Goal: Use online tool/utility: Utilize a website feature to perform a specific function

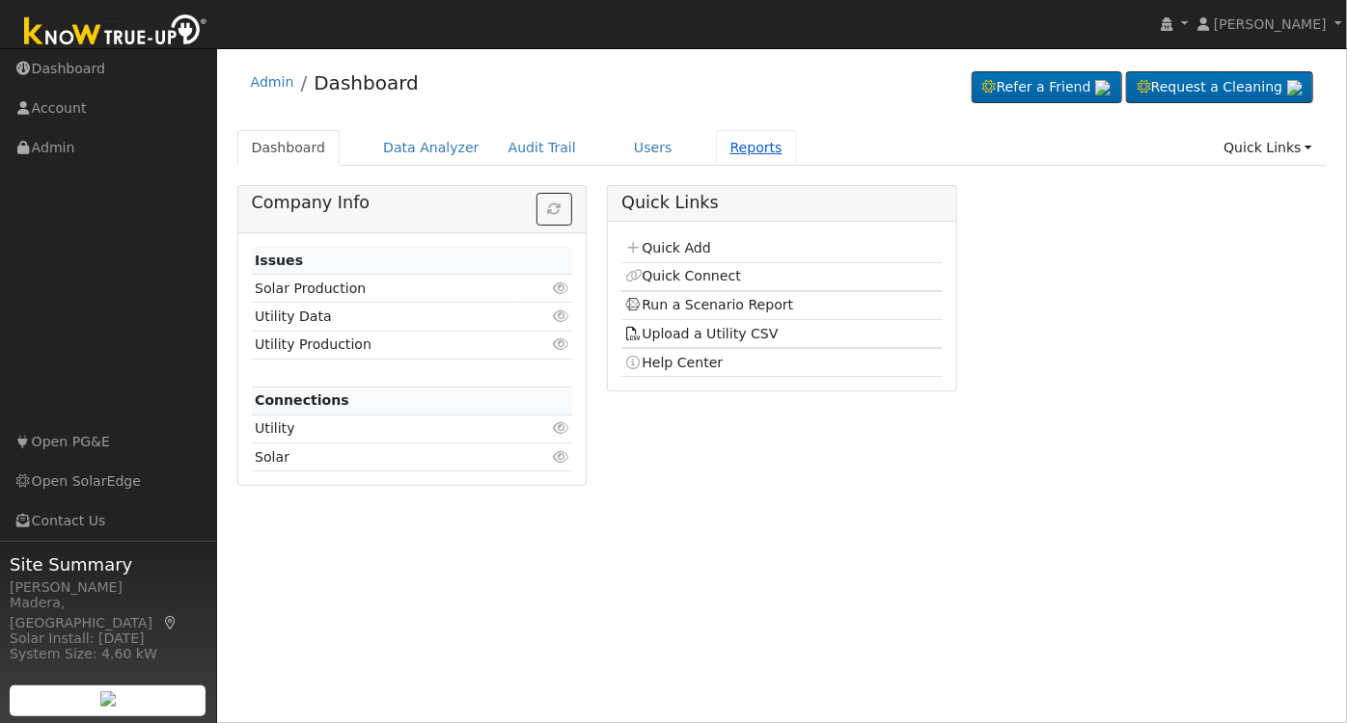
click at [720, 143] on link "Reports" at bounding box center [756, 148] width 81 height 36
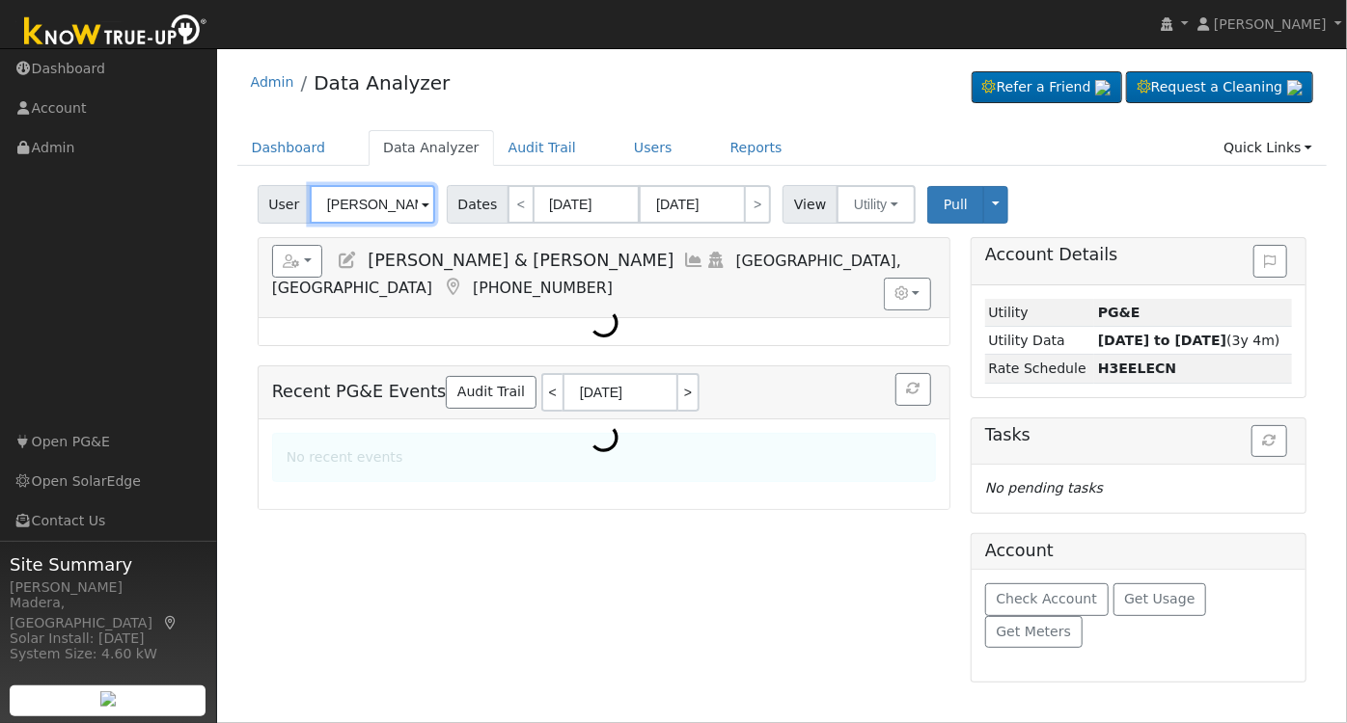
click at [390, 211] on input "Luis & Cristina Lugo" at bounding box center [372, 204] width 125 height 39
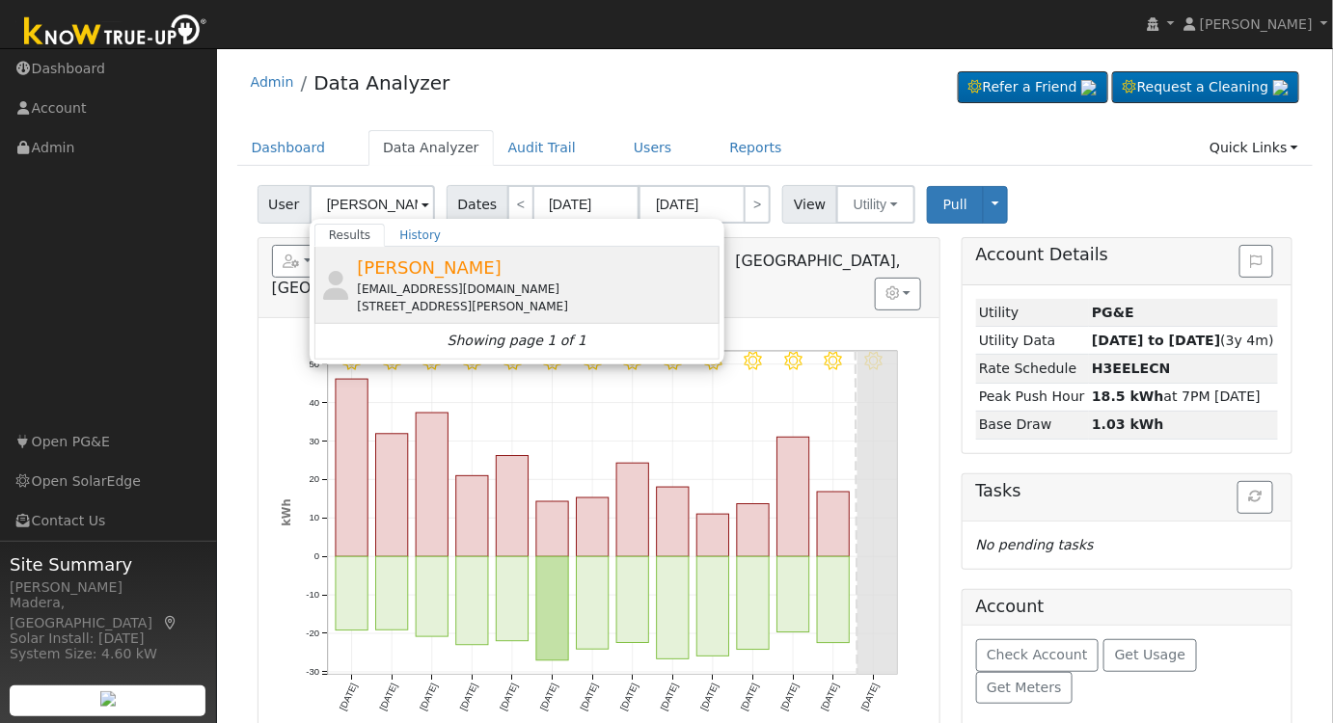
click at [440, 273] on span "Nick Dibiaso" at bounding box center [429, 268] width 145 height 20
type input "Nick Dibiaso"
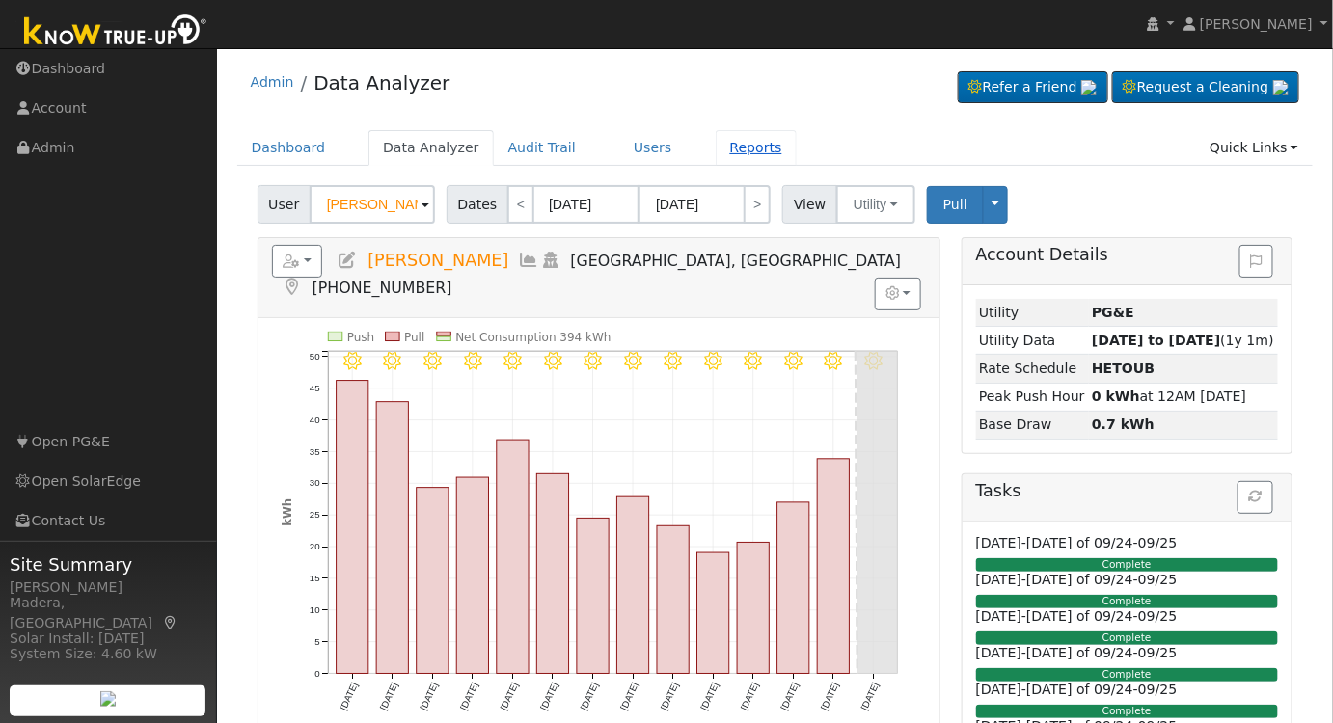
click at [716, 147] on link "Reports" at bounding box center [756, 148] width 81 height 36
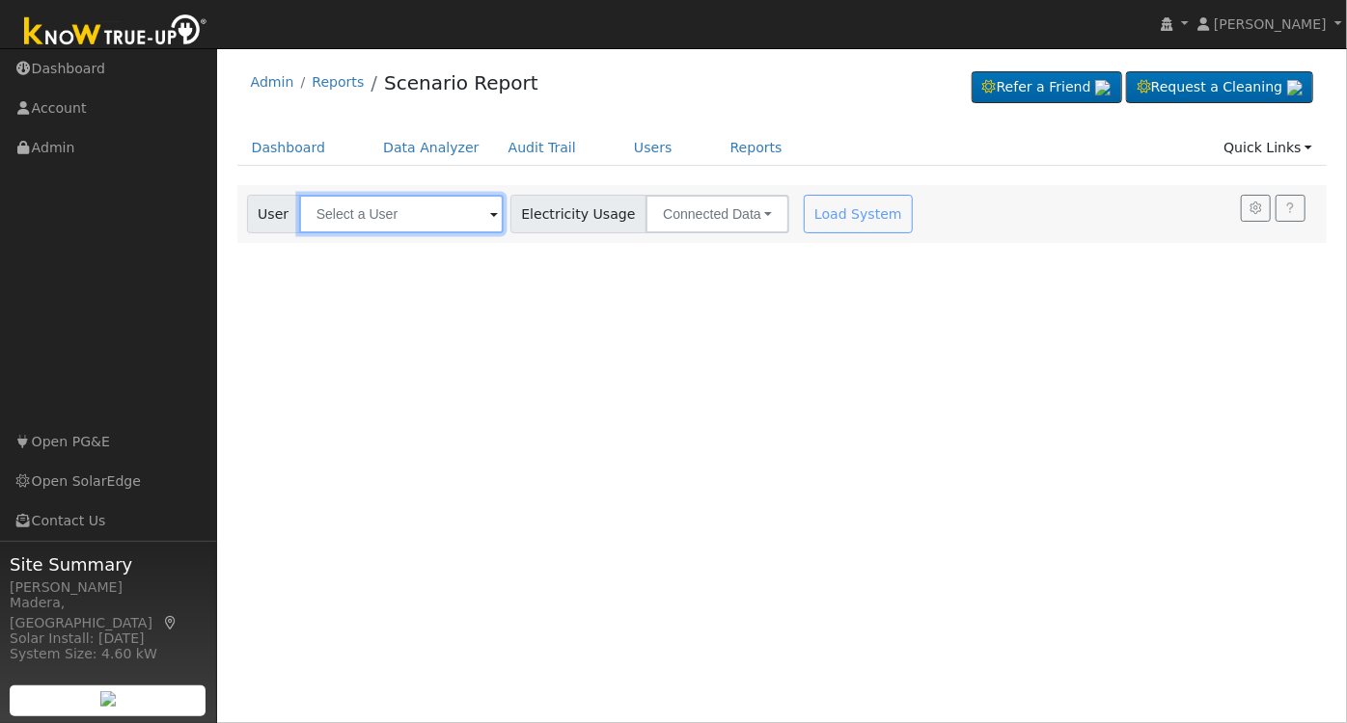
drag, startPoint x: 340, startPoint y: 216, endPoint x: 385, endPoint y: 228, distance: 46.8
click at [341, 216] on input "text" at bounding box center [401, 214] width 204 height 39
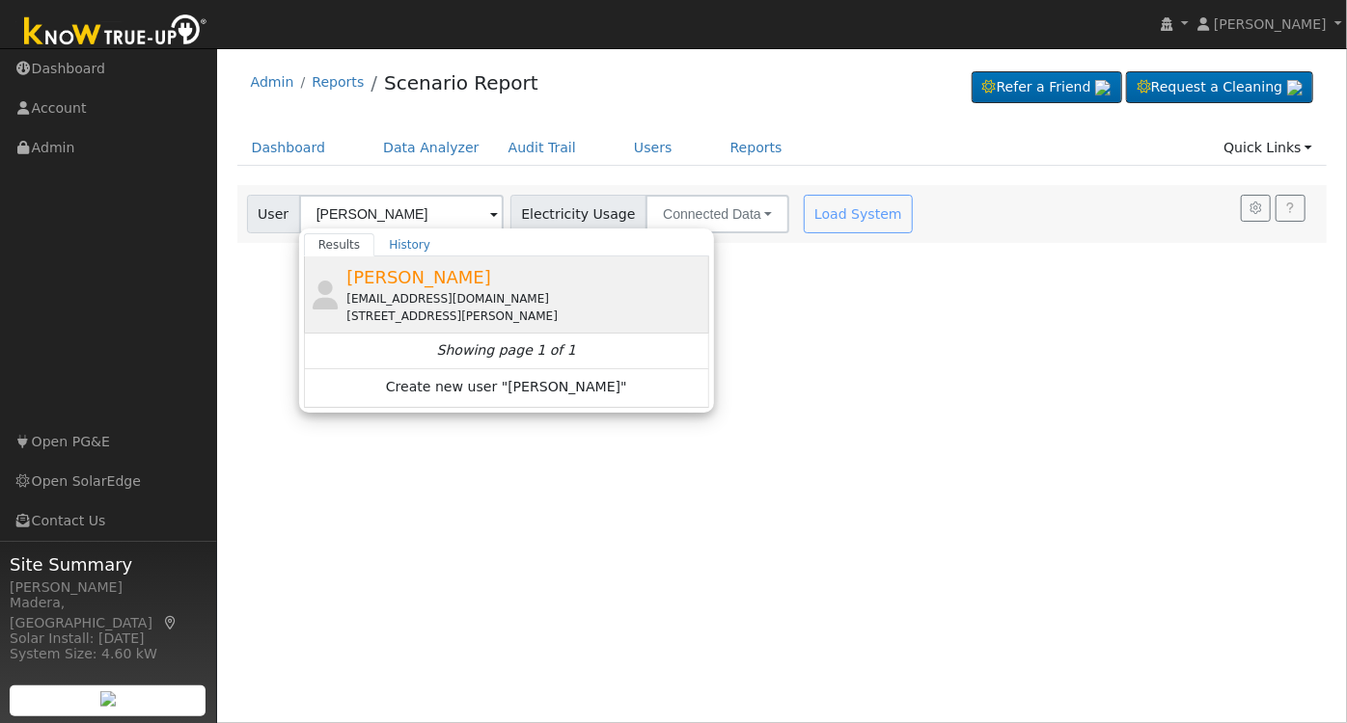
click at [442, 290] on div "ndibiaso@fennemorelaw.com" at bounding box center [525, 298] width 358 height 17
type input "Nick Dibiaso"
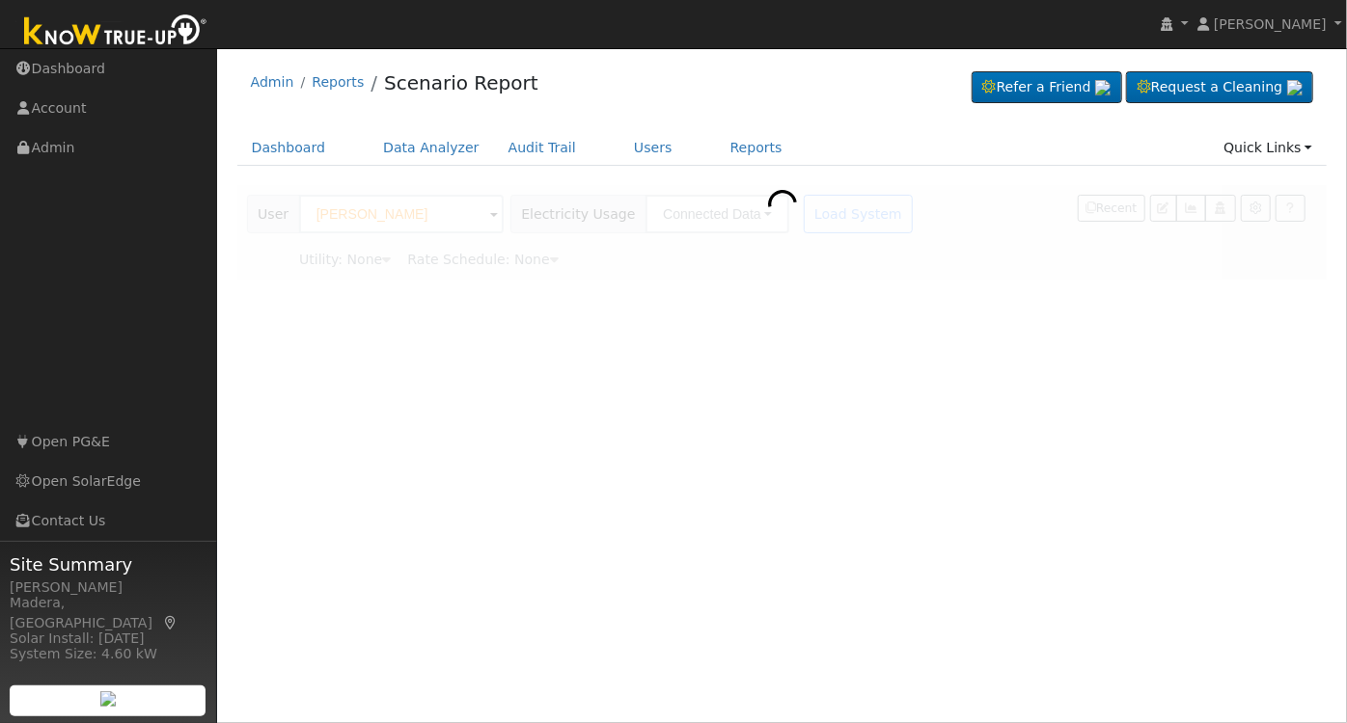
type input "Pacific Gas & Electric"
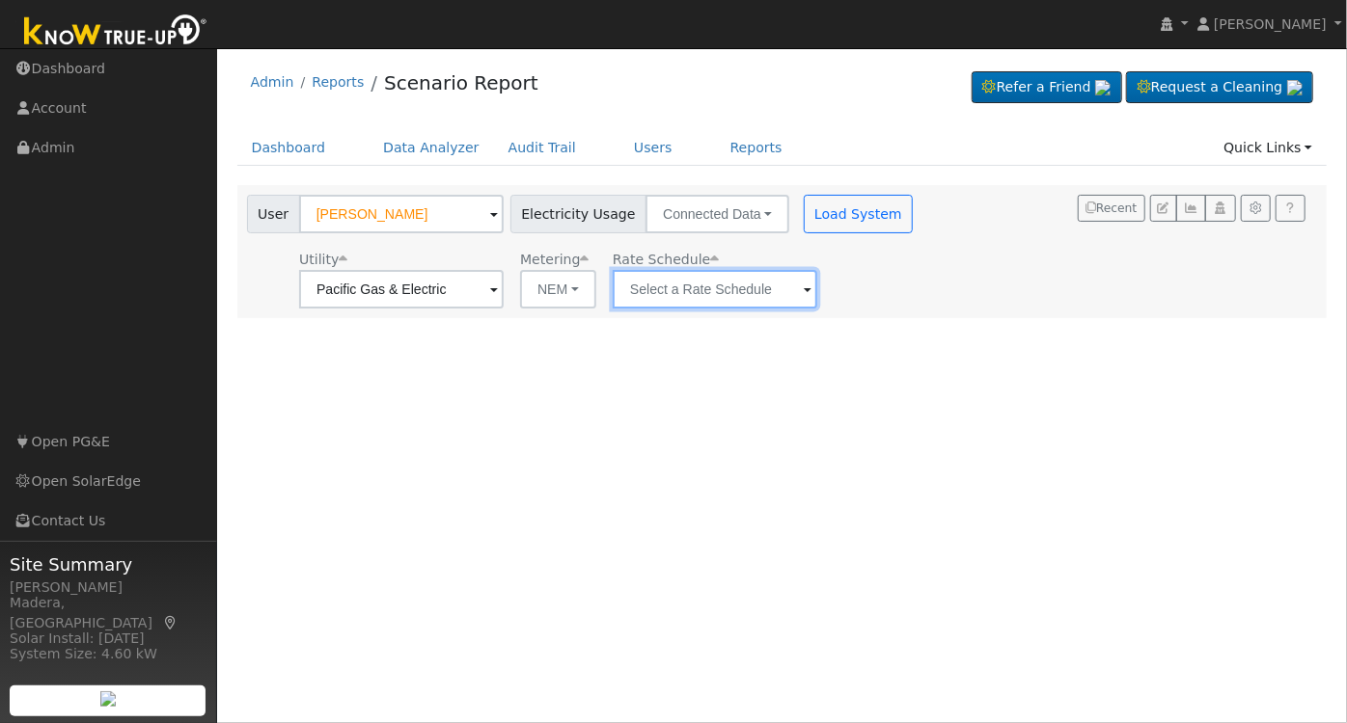
click at [685, 284] on input "text" at bounding box center [715, 289] width 204 height 39
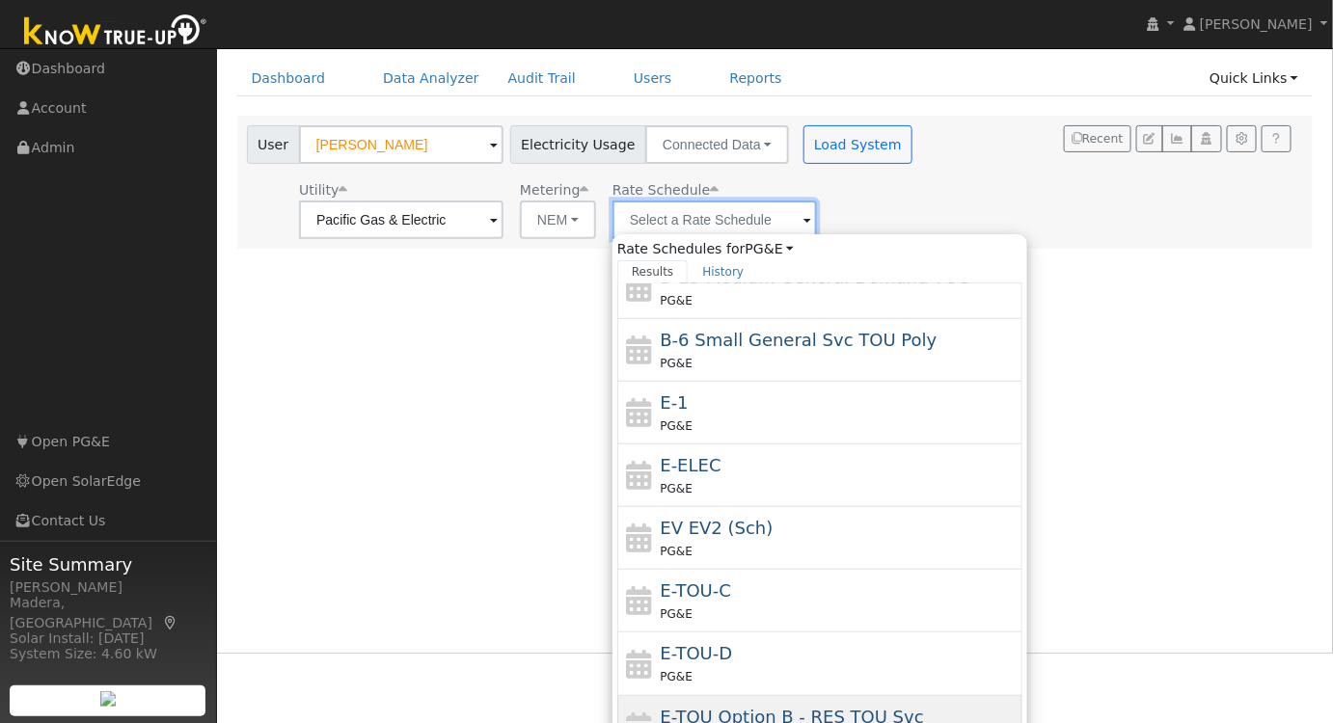
scroll to position [138, 0]
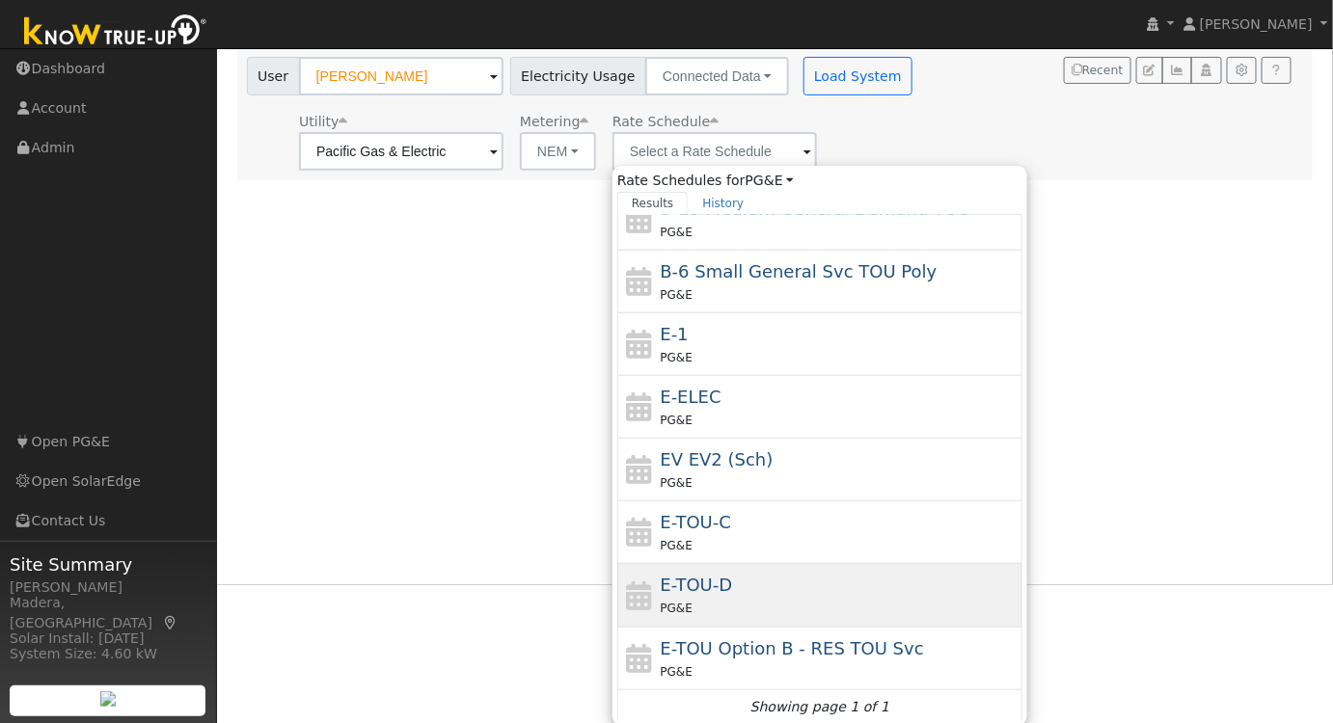
click at [779, 586] on div "E-TOU-D PG&E" at bounding box center [840, 595] width 358 height 46
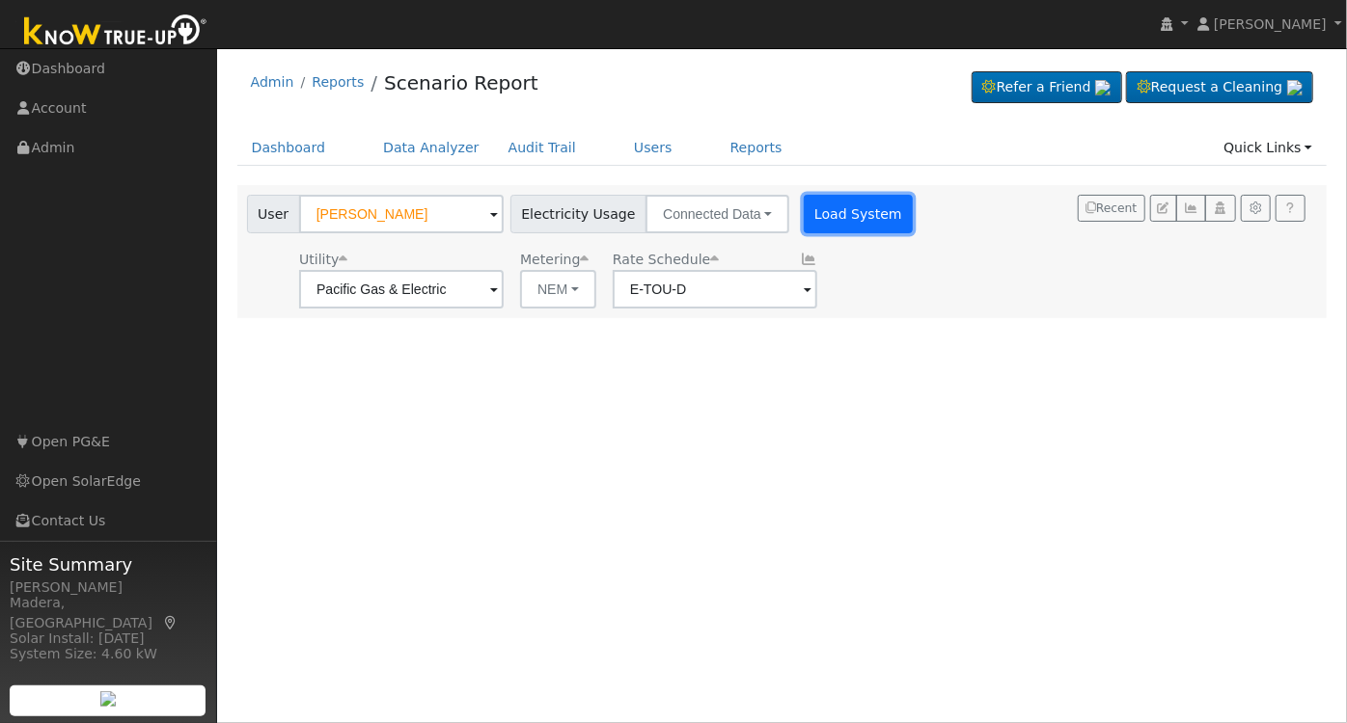
click at [831, 198] on button "Load System" at bounding box center [859, 214] width 110 height 39
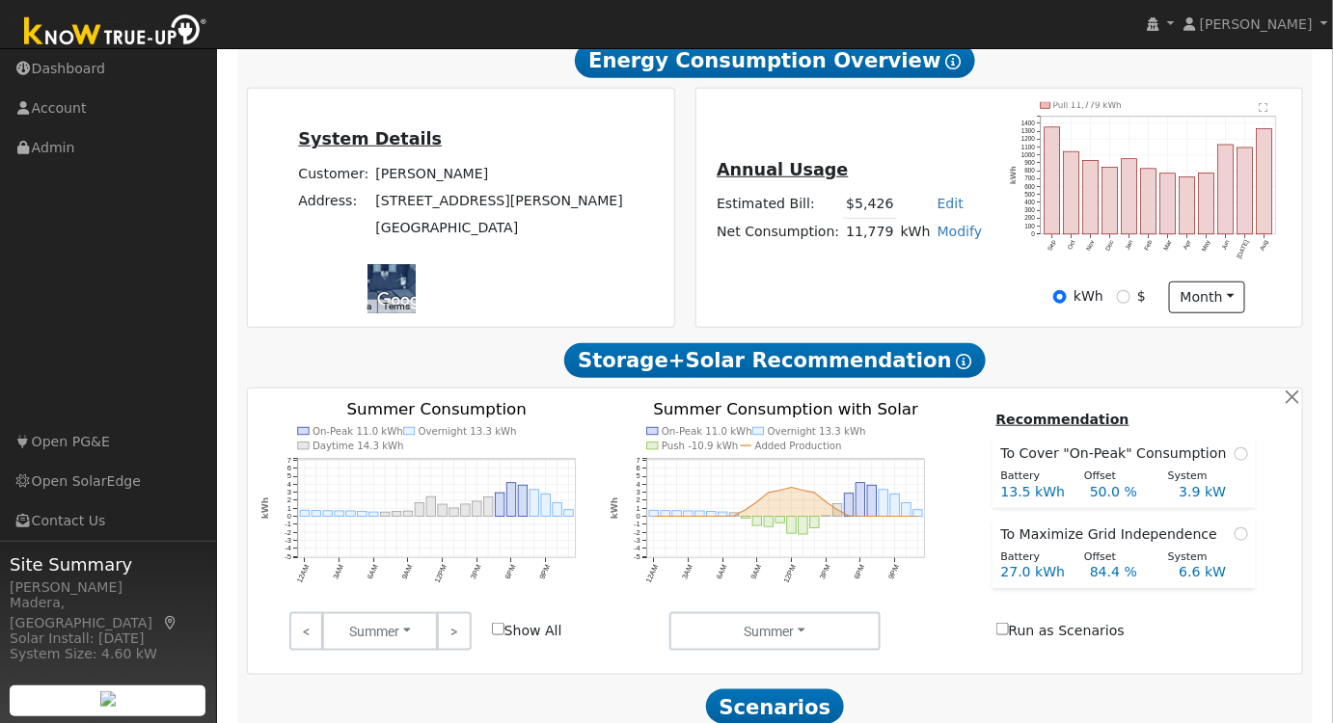
scroll to position [87, 0]
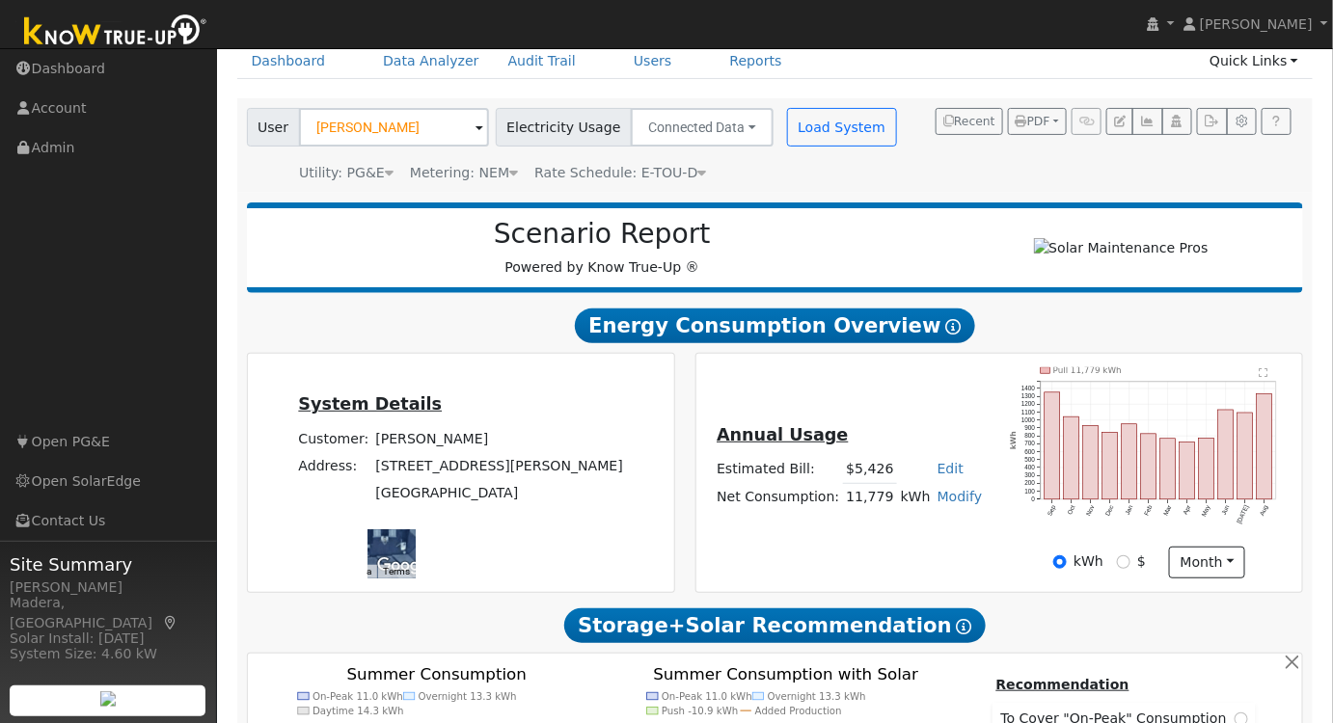
click at [658, 168] on span "Rate Schedule: E-TOU-D" at bounding box center [620, 172] width 172 height 15
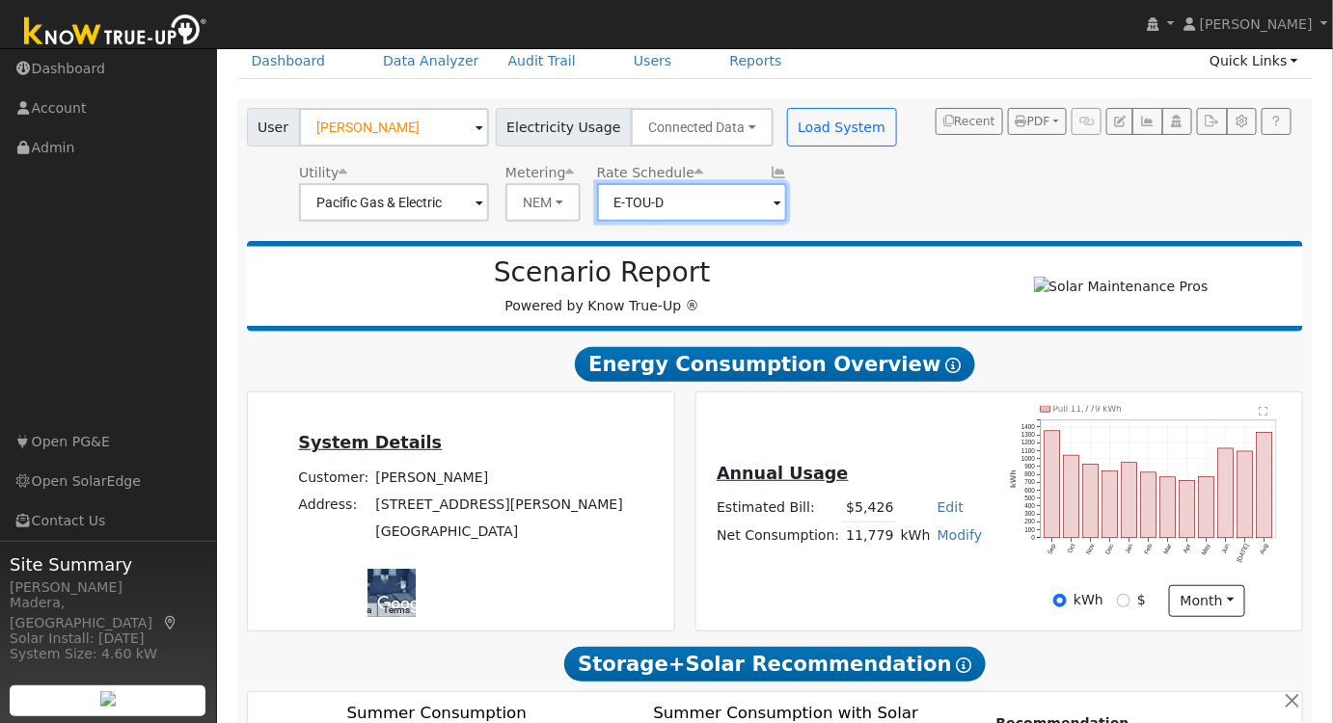
click at [721, 191] on input "E-TOU-D" at bounding box center [692, 202] width 190 height 39
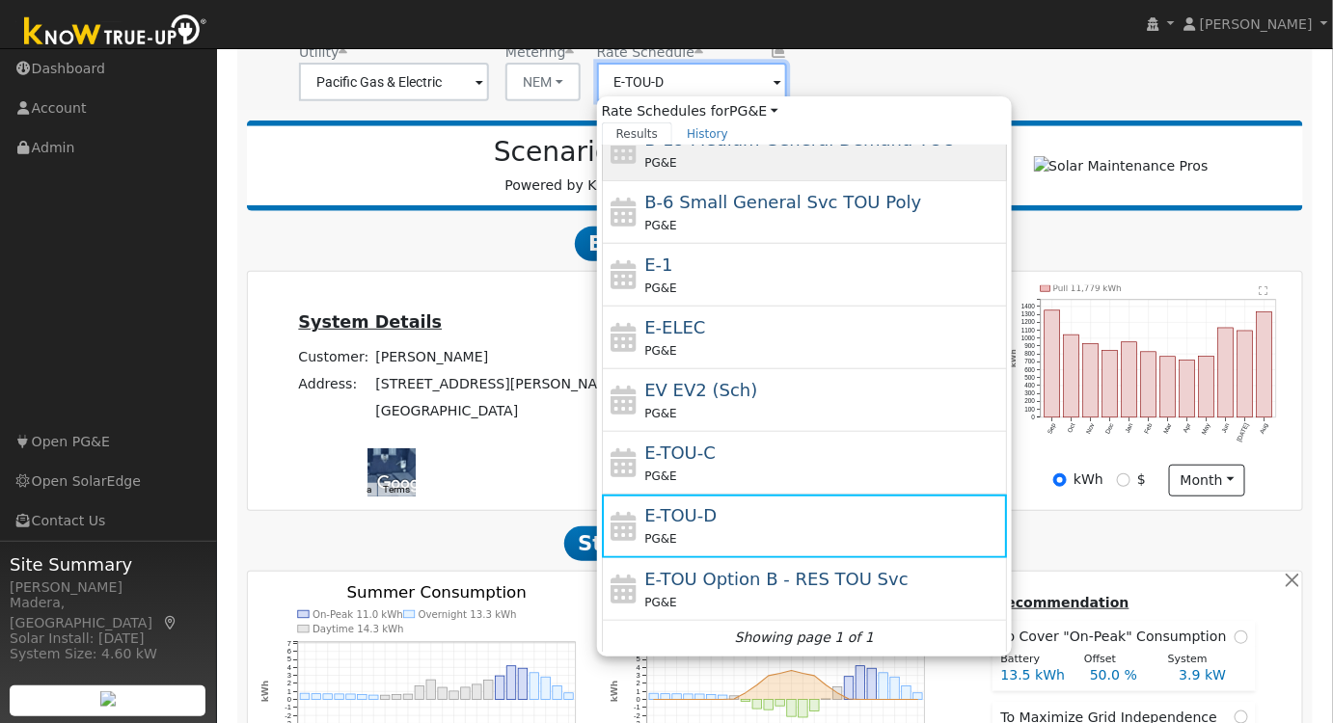
scroll to position [350, 0]
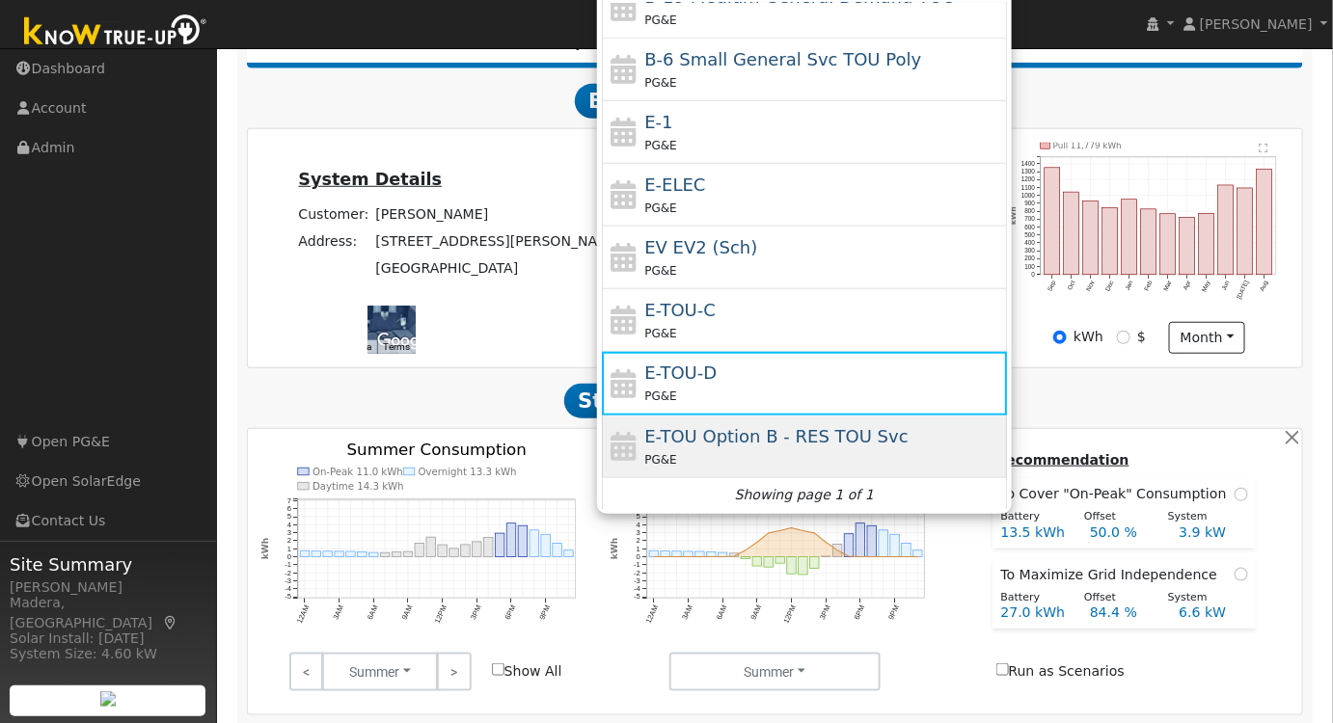
click at [806, 426] on span "E-TOU Option B - RES TOU Svc" at bounding box center [775, 436] width 263 height 20
type input "E-TOU Option B - RES TOU Svc"
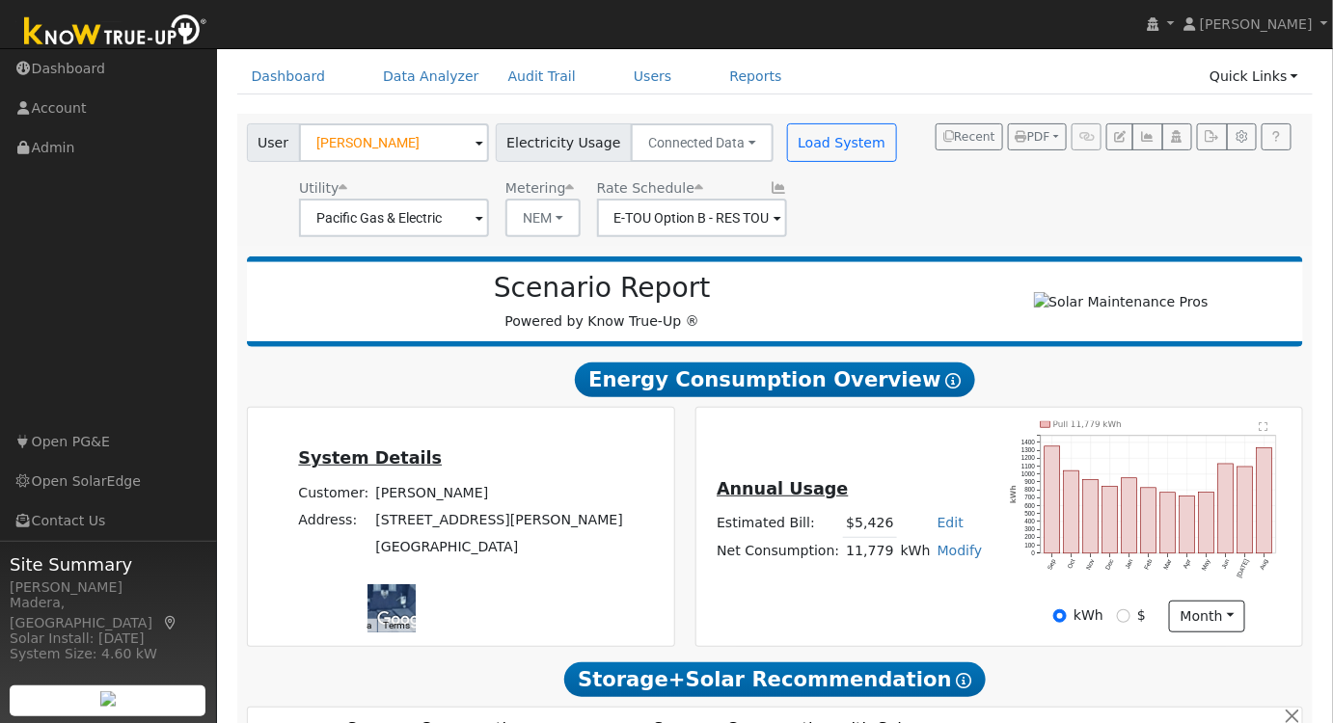
scroll to position [0, 0]
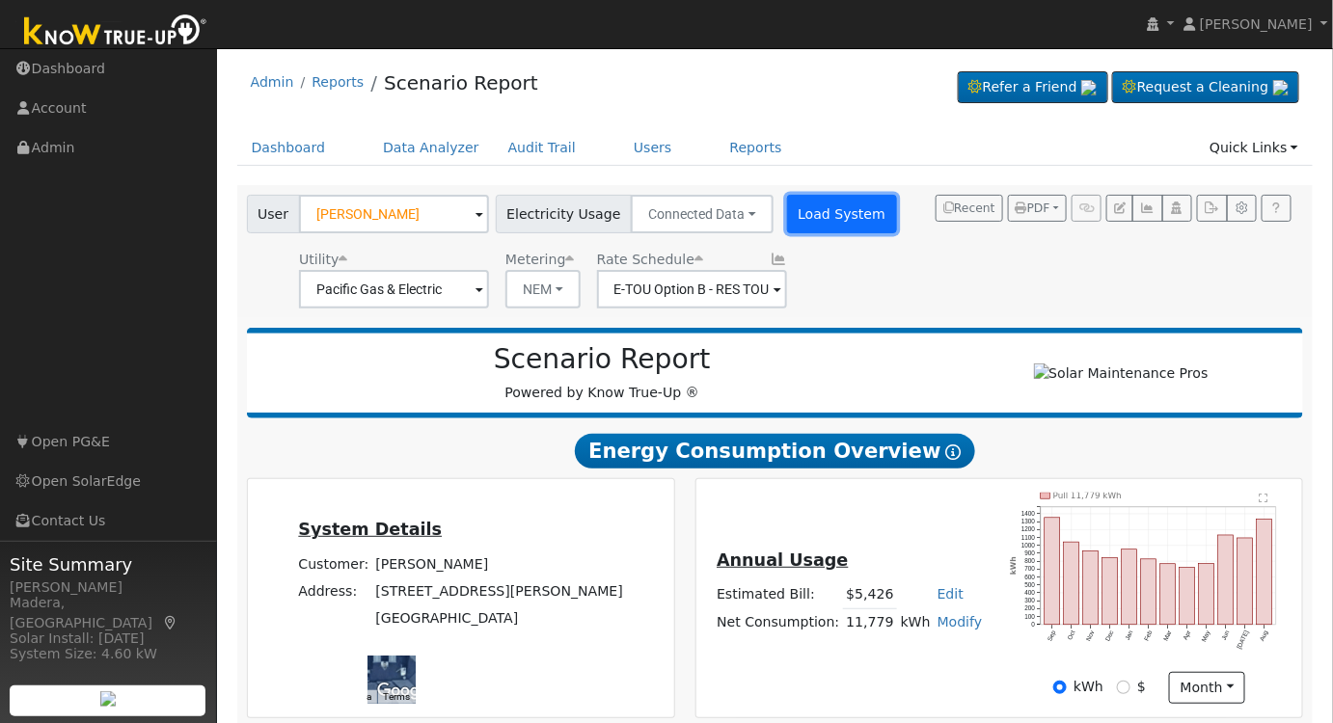
click at [787, 206] on button "Load System" at bounding box center [842, 214] width 110 height 39
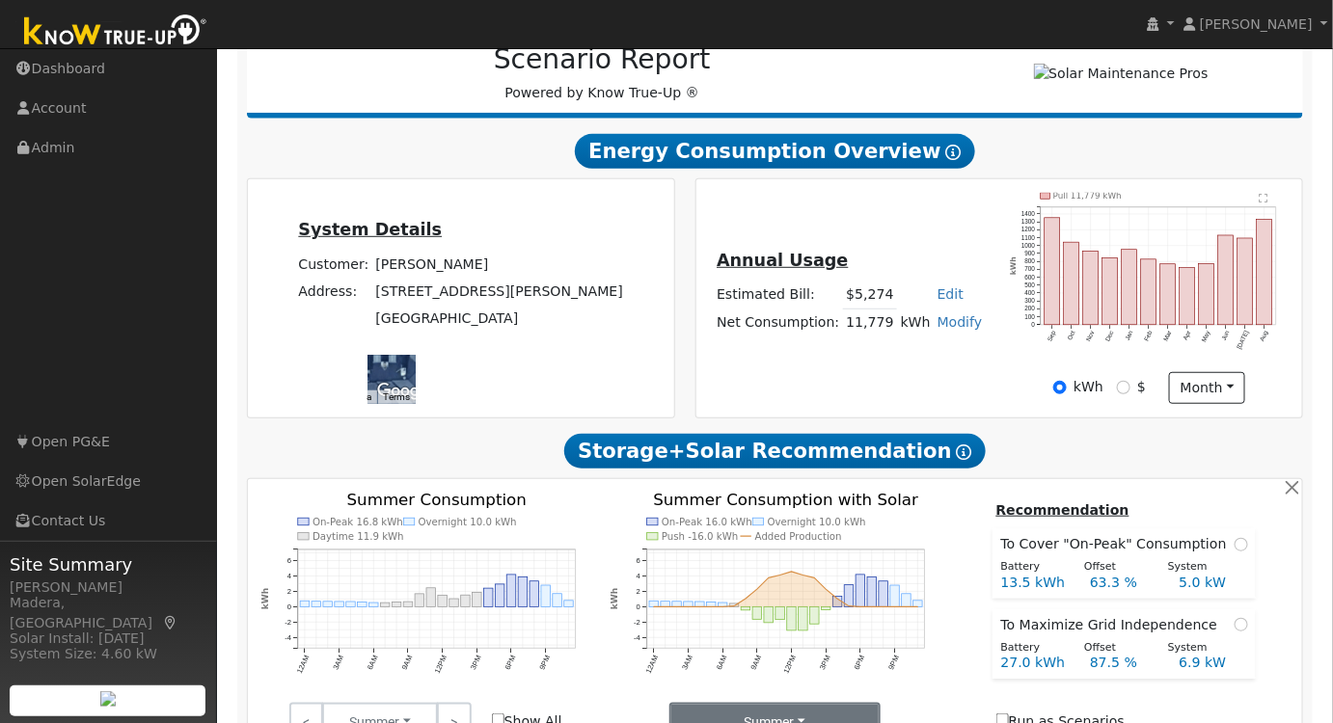
scroll to position [591, 0]
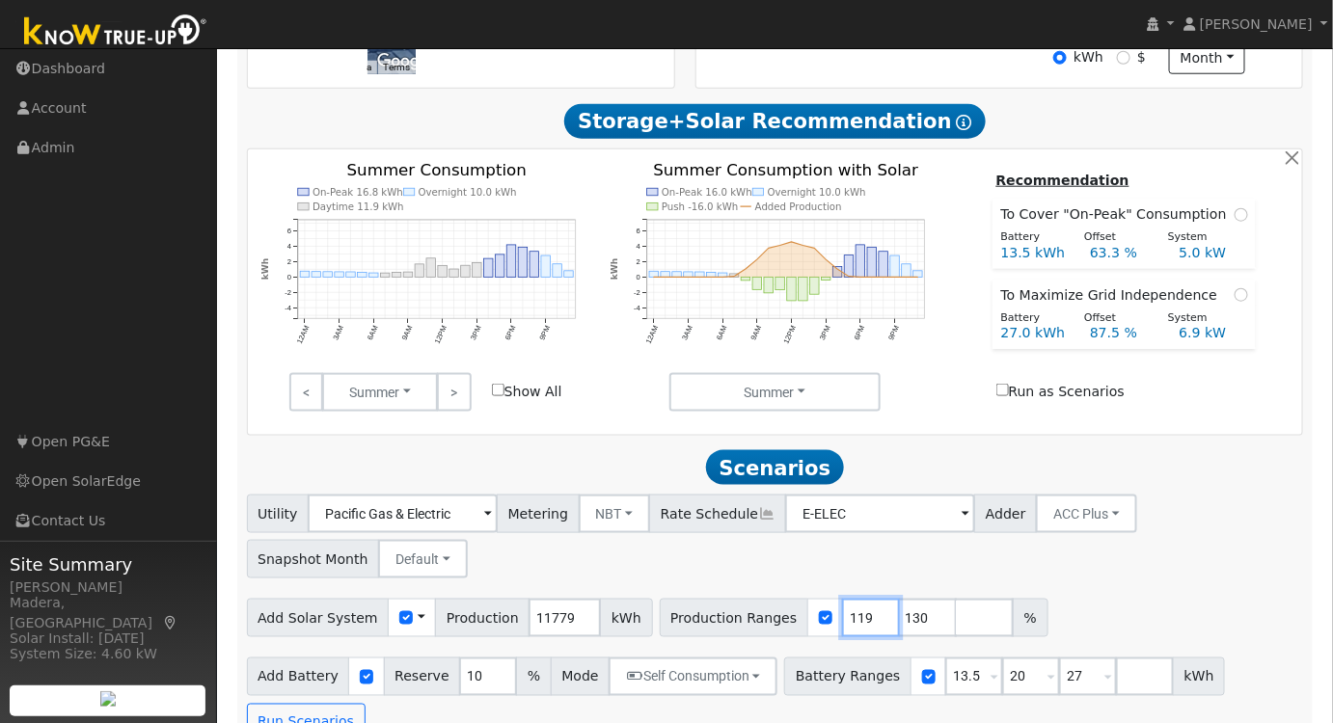
click at [843, 631] on input "119" at bounding box center [871, 618] width 58 height 39
click at [843, 631] on input "118" at bounding box center [871, 618] width 58 height 39
click at [843, 631] on input "117" at bounding box center [871, 618] width 58 height 39
click at [843, 631] on input "116" at bounding box center [871, 618] width 58 height 39
click at [843, 631] on input "115" at bounding box center [871, 618] width 58 height 39
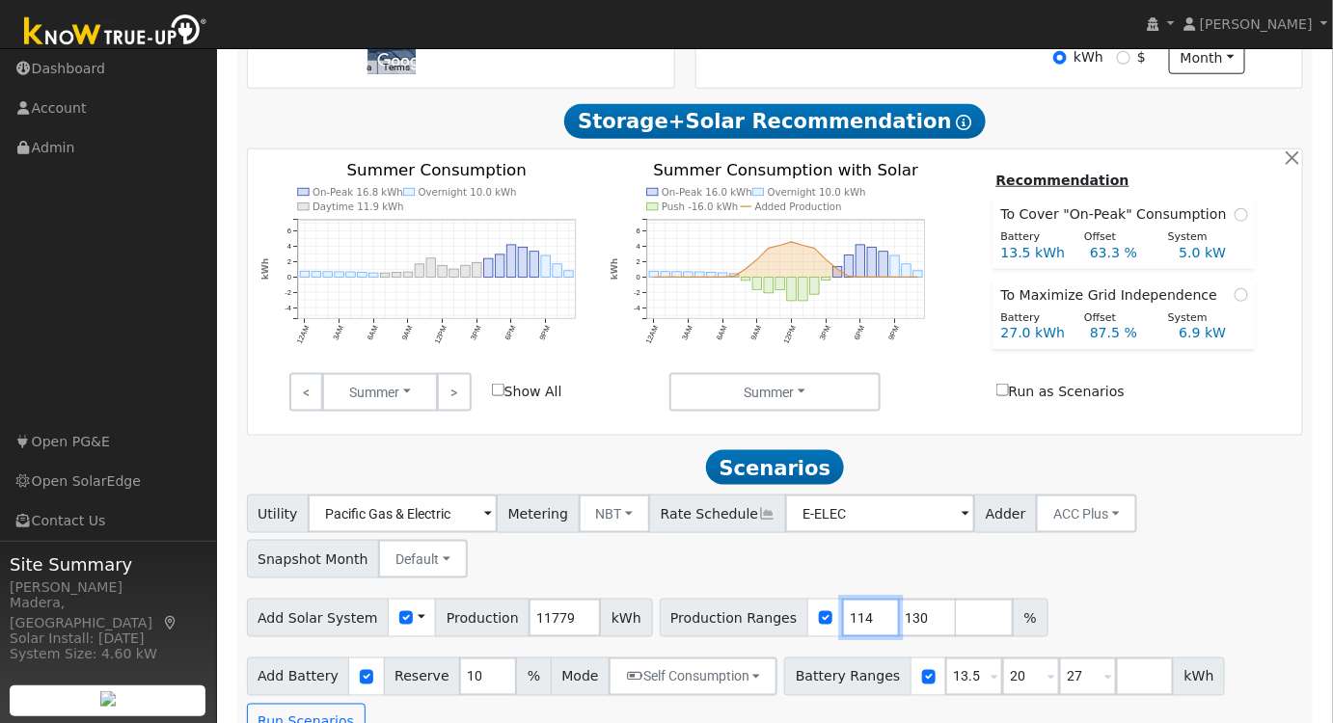
click at [843, 631] on input "114" at bounding box center [871, 618] width 58 height 39
click at [843, 631] on input "113" at bounding box center [871, 618] width 58 height 39
click at [843, 631] on input "112" at bounding box center [871, 618] width 58 height 39
click at [843, 631] on input "111" at bounding box center [871, 618] width 58 height 39
click at [843, 631] on input "110" at bounding box center [871, 618] width 58 height 39
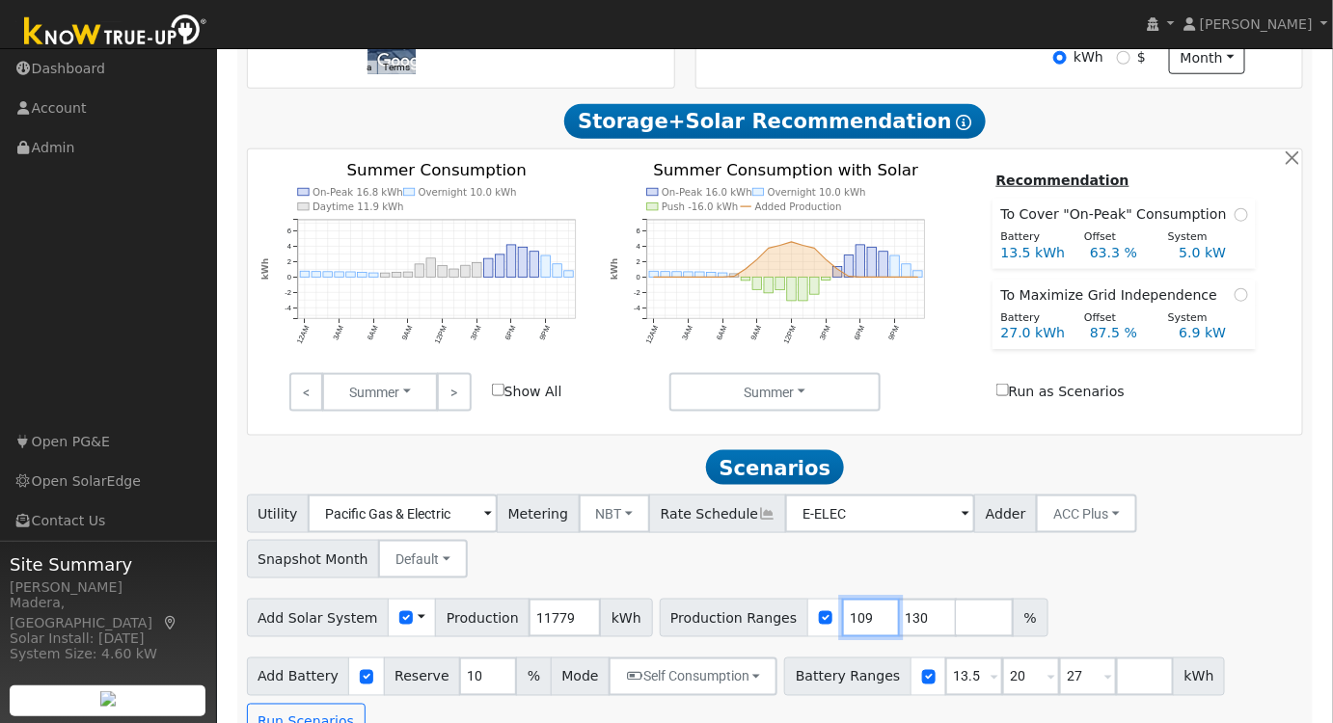
type input "109"
click at [843, 631] on input "109" at bounding box center [871, 618] width 58 height 39
drag, startPoint x: 887, startPoint y: 625, endPoint x: 838, endPoint y: 631, distance: 49.5
click at [840, 631] on div "Production Ranges 109 130 %" at bounding box center [854, 618] width 389 height 39
drag, startPoint x: 947, startPoint y: 687, endPoint x: 872, endPoint y: 685, distance: 75.3
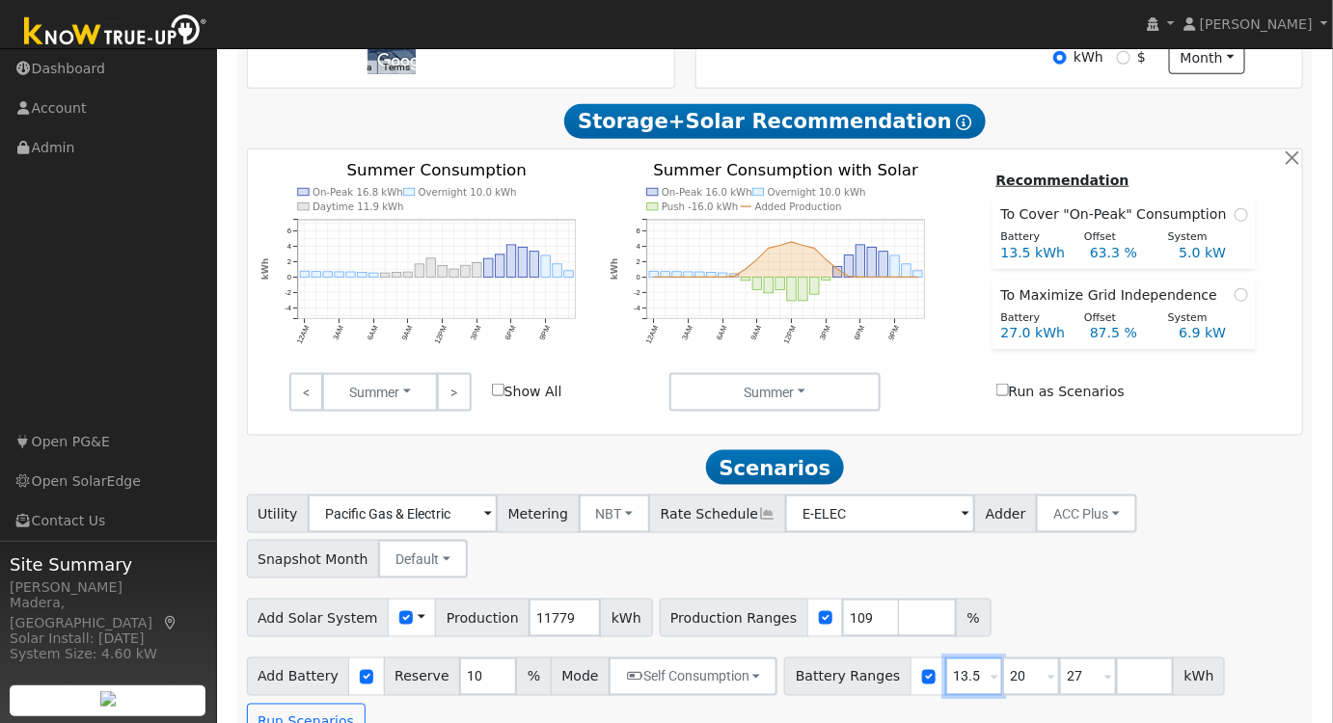
click at [873, 685] on div "Battery Ranges 13.5 Overrides Reserve % Mode None None Self Consumption Peak Sa…" at bounding box center [1004, 677] width 441 height 39
type input "15"
drag, startPoint x: 1051, startPoint y: 684, endPoint x: 885, endPoint y: 673, distance: 167.2
click at [885, 677] on div "Battery Ranges 15 Overrides Reserve % Mode None None Self Consumption Peak Savi…" at bounding box center [1004, 677] width 441 height 39
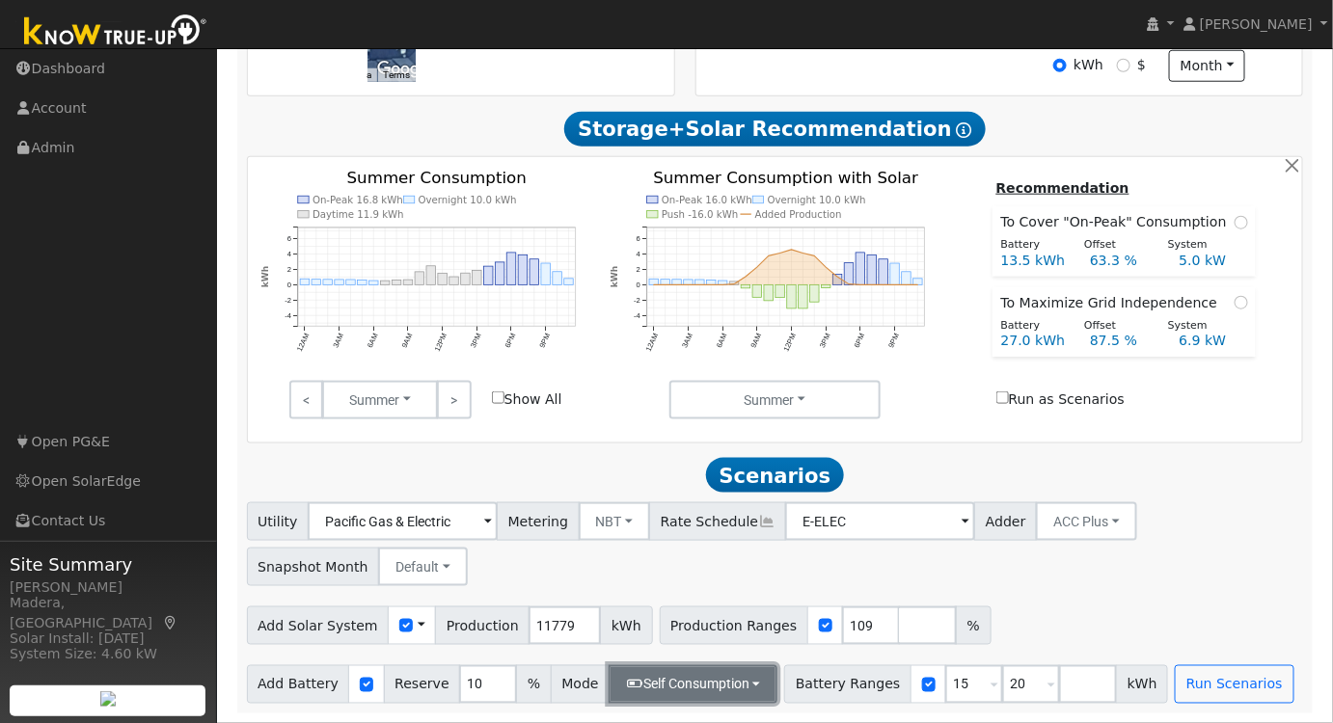
click at [630, 676] on button "Self Consumption" at bounding box center [693, 685] width 169 height 39
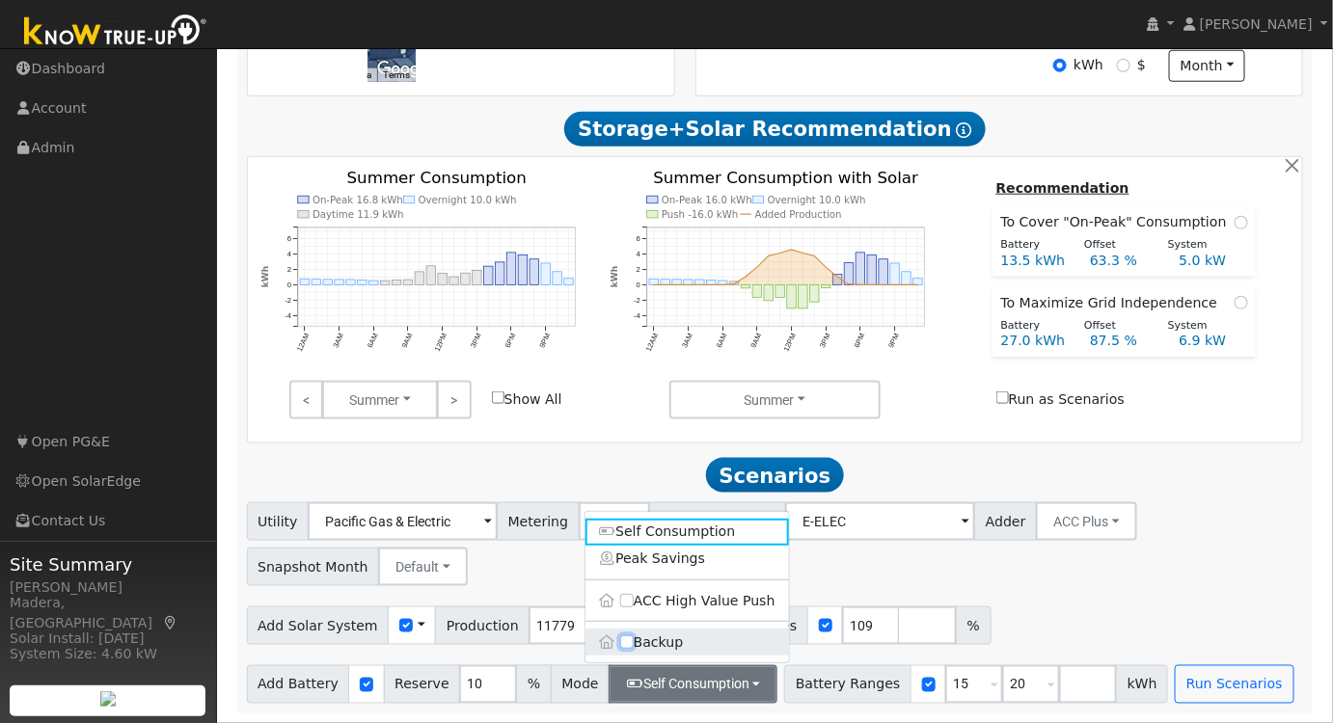
click at [626, 640] on input "Backup" at bounding box center [627, 644] width 14 height 14
checkbox input "true"
type input "20"
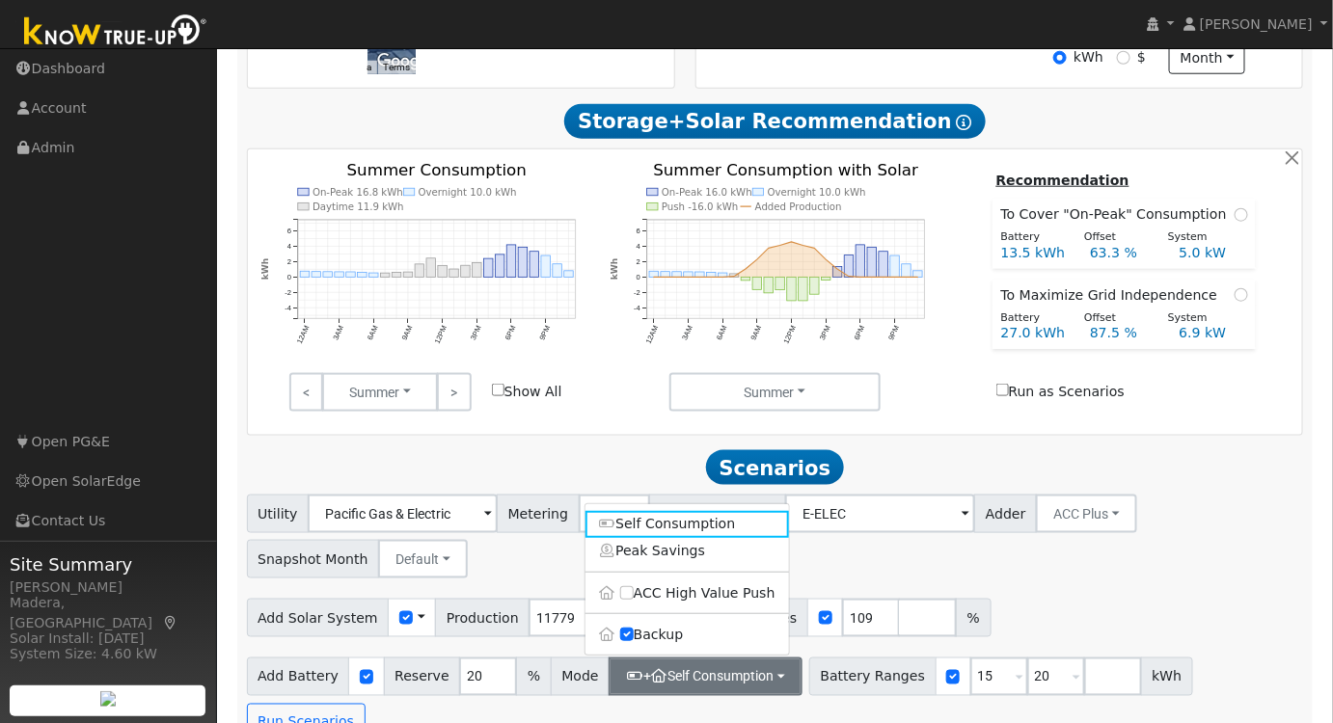
click at [1194, 579] on div "Utility Pacific Gas & Electric Metering NBT NEM NBT Rate Schedule E-ELEC Adder …" at bounding box center [775, 533] width 1064 height 91
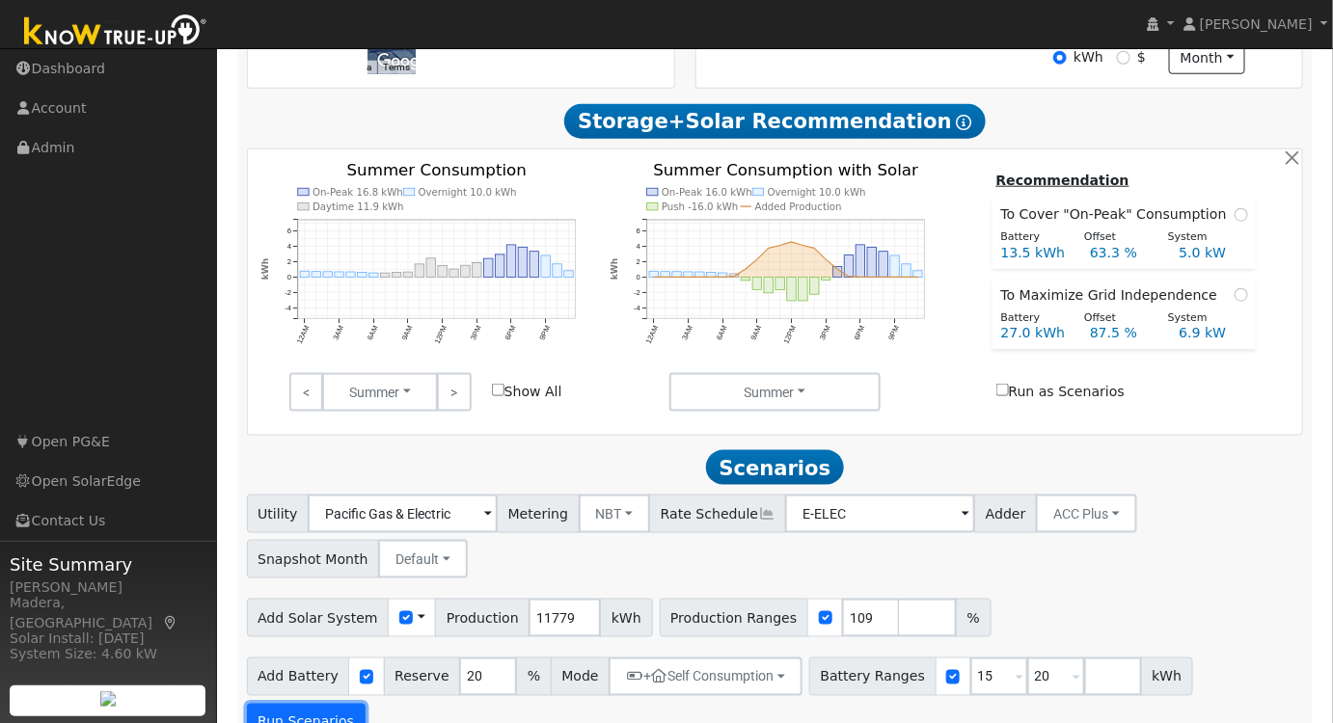
click at [366, 704] on button "Run Scenarios" at bounding box center [306, 723] width 119 height 39
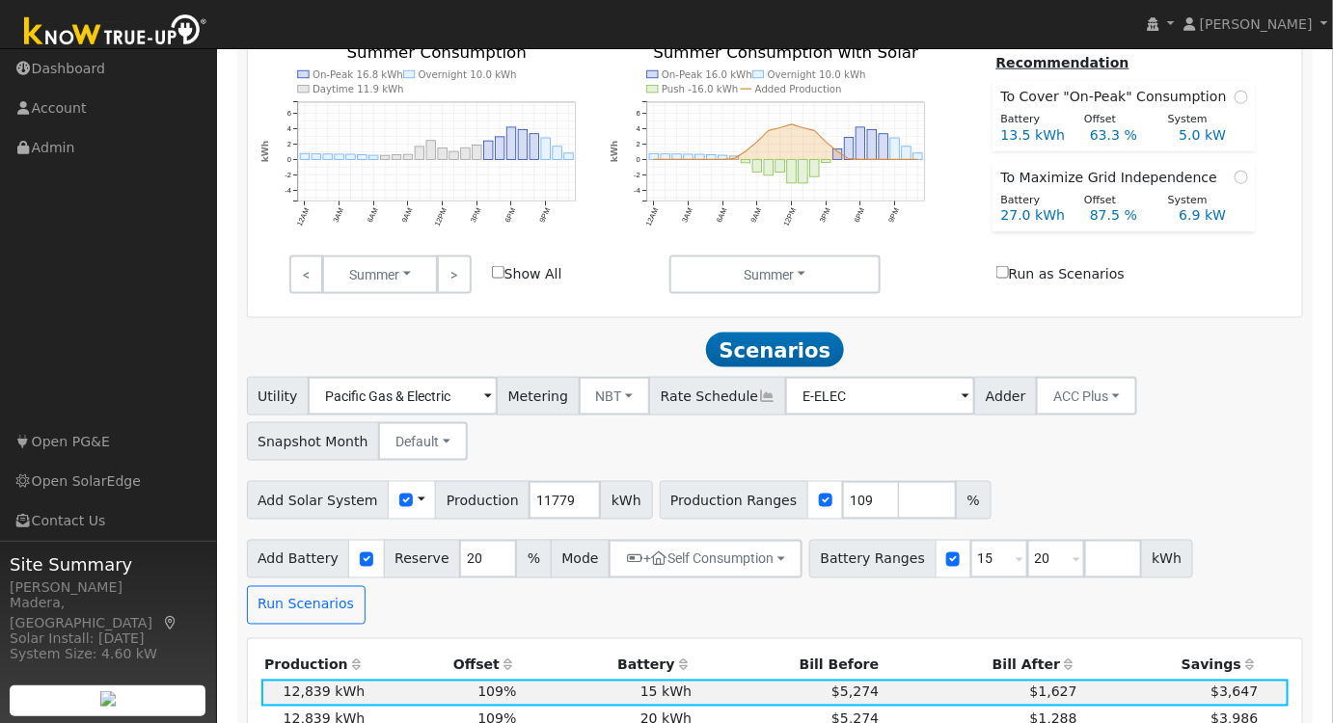
scroll to position [375, 0]
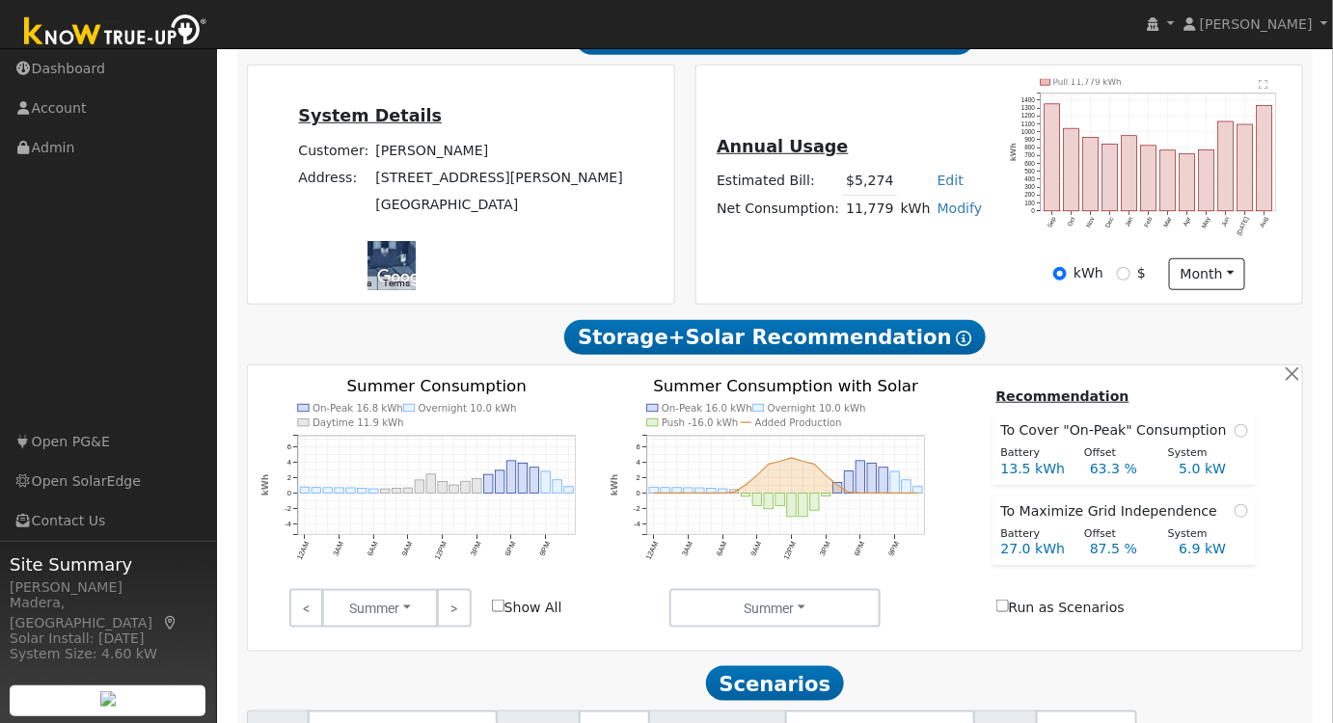
click at [1015, 342] on h2 "Storage+Solar Recommendation Show Help" at bounding box center [775, 337] width 1057 height 36
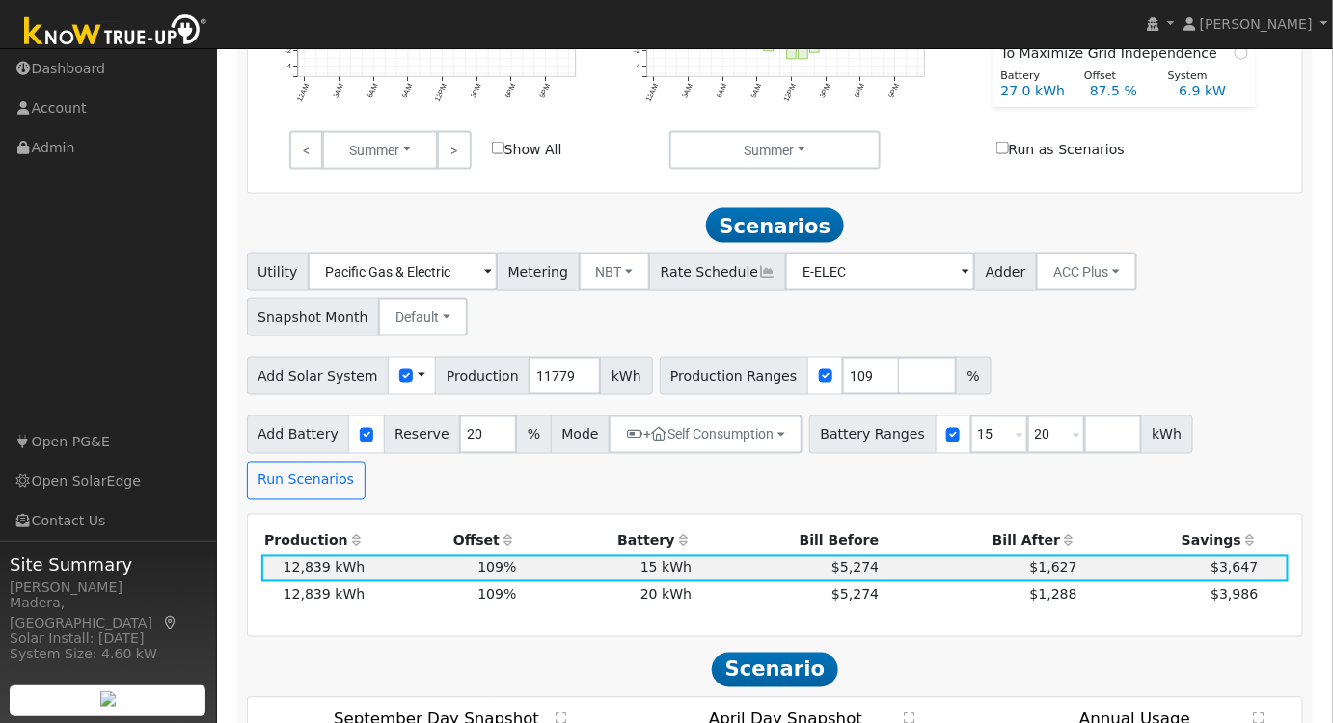
scroll to position [877, 0]
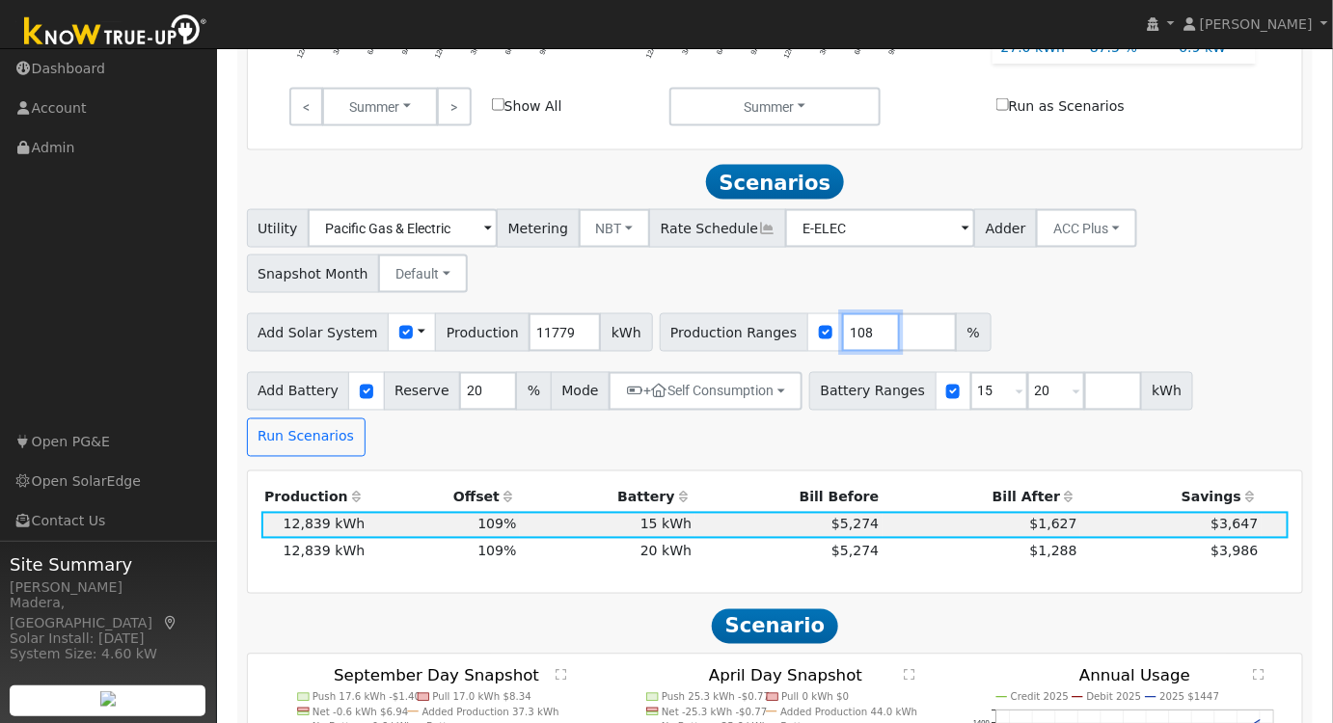
click at [842, 344] on input "108" at bounding box center [871, 332] width 58 height 39
click at [842, 344] on input "107" at bounding box center [871, 332] width 58 height 39
click at [842, 344] on input "106" at bounding box center [871, 332] width 58 height 39
type input "105"
click at [842, 344] on input "105" at bounding box center [871, 332] width 58 height 39
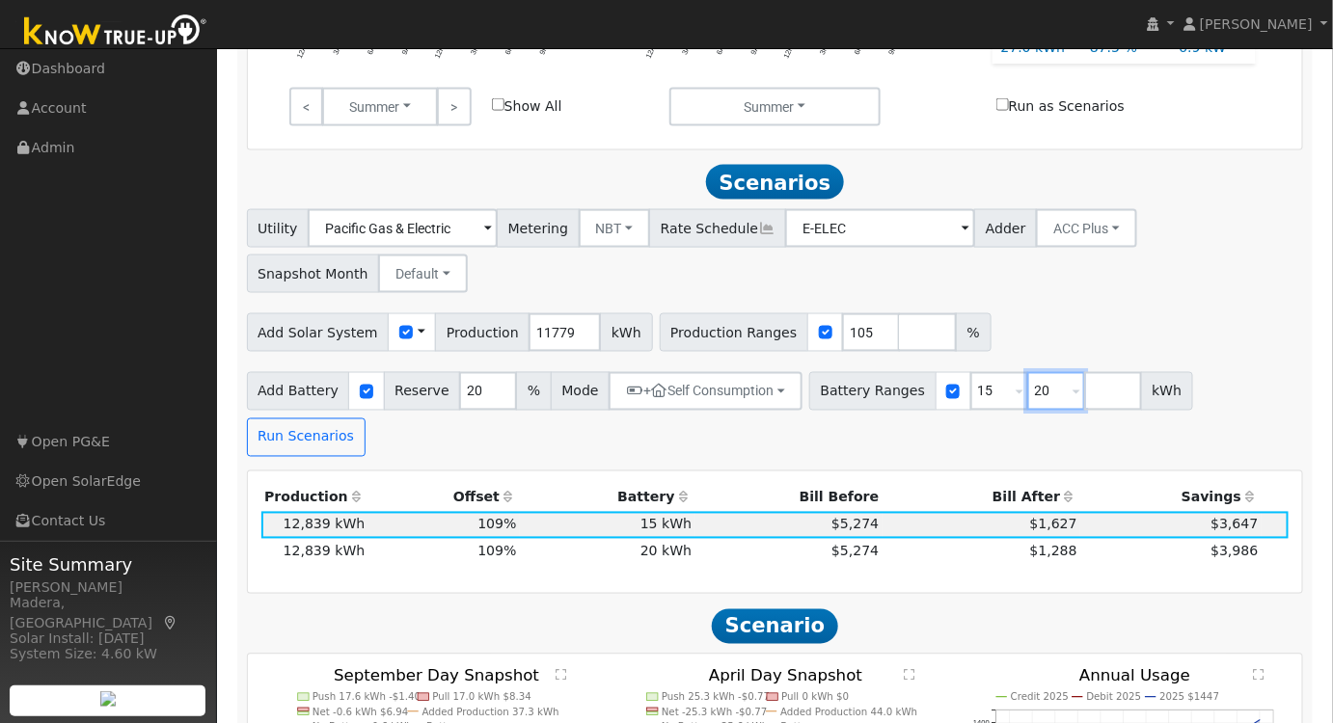
drag, startPoint x: 1012, startPoint y: 399, endPoint x: 903, endPoint y: 397, distance: 109.0
click at [904, 398] on div "Battery Ranges 15 Overrides Reserve % Mode None None Self Consumption Peak Savi…" at bounding box center [1001, 391] width 384 height 39
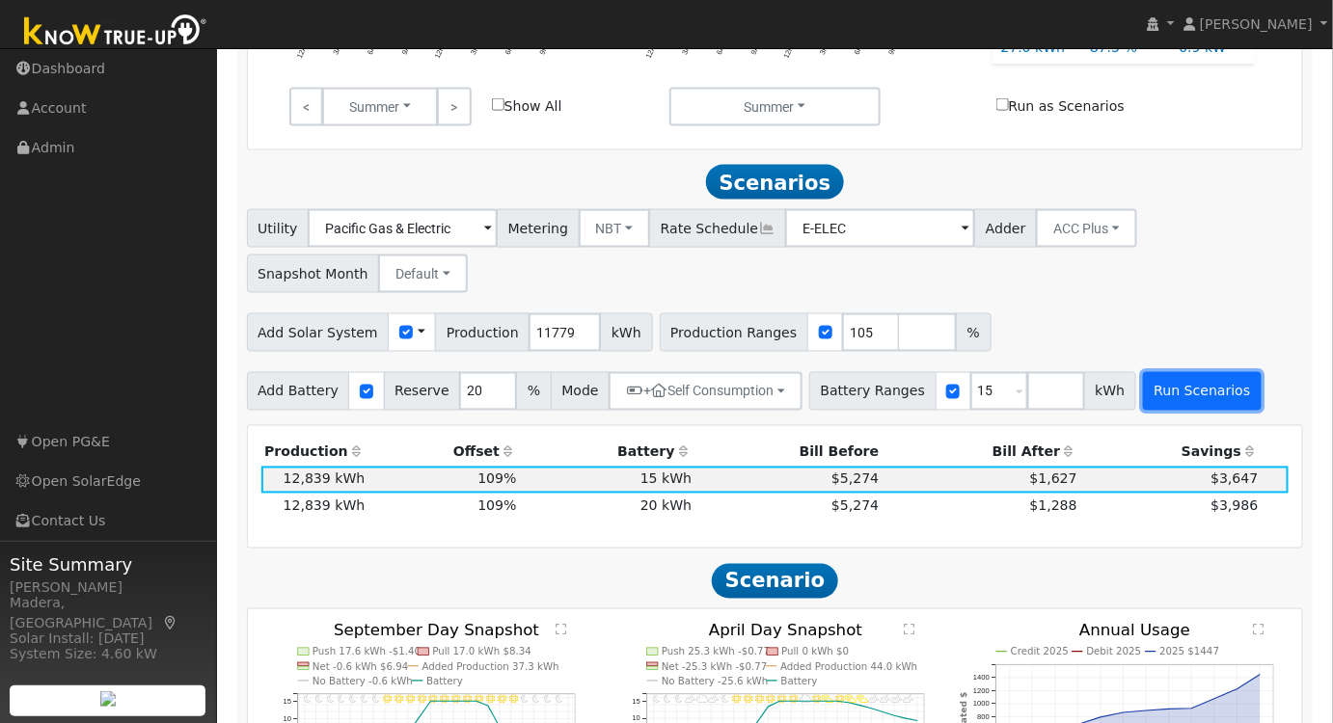
click at [1149, 396] on button "Run Scenarios" at bounding box center [1202, 391] width 119 height 39
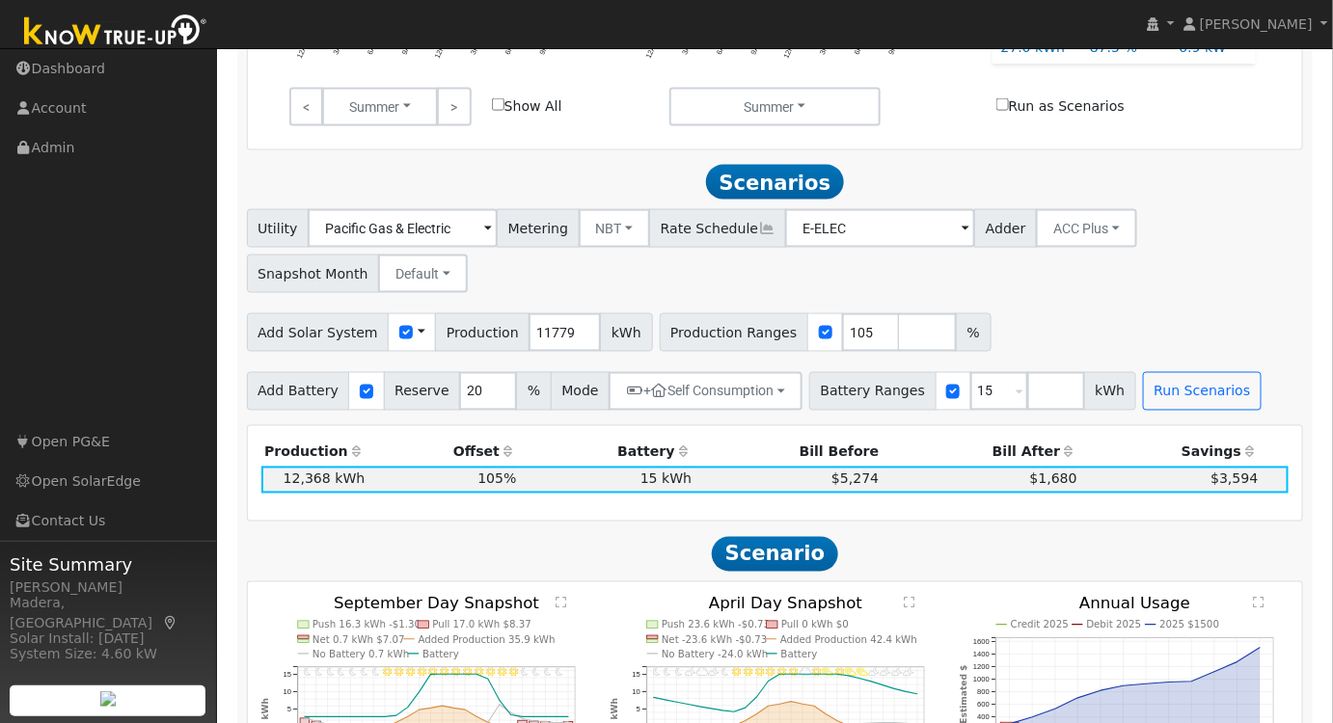
scroll to position [990, 0]
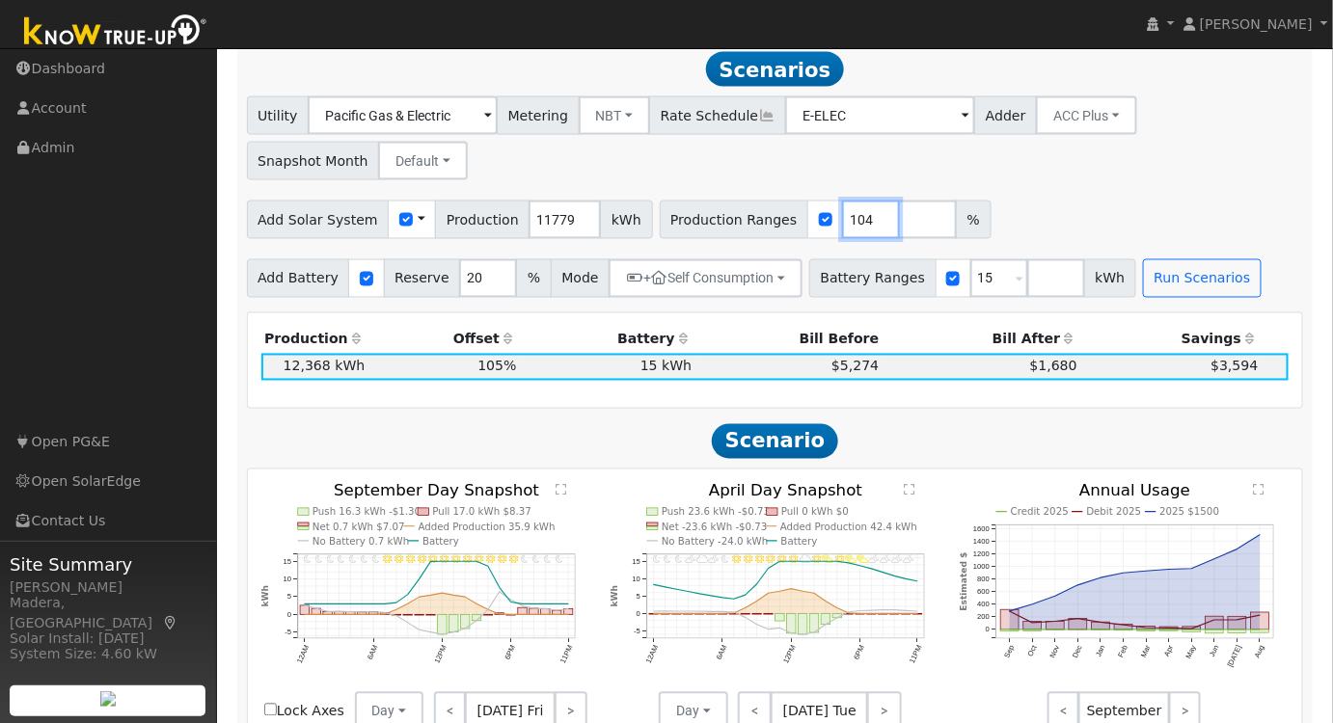
click at [845, 229] on input "104" at bounding box center [871, 220] width 58 height 39
click at [845, 229] on input "103" at bounding box center [871, 220] width 58 height 39
click at [845, 229] on input "102" at bounding box center [871, 220] width 58 height 39
click at [845, 229] on input "101" at bounding box center [871, 220] width 58 height 39
type input "100"
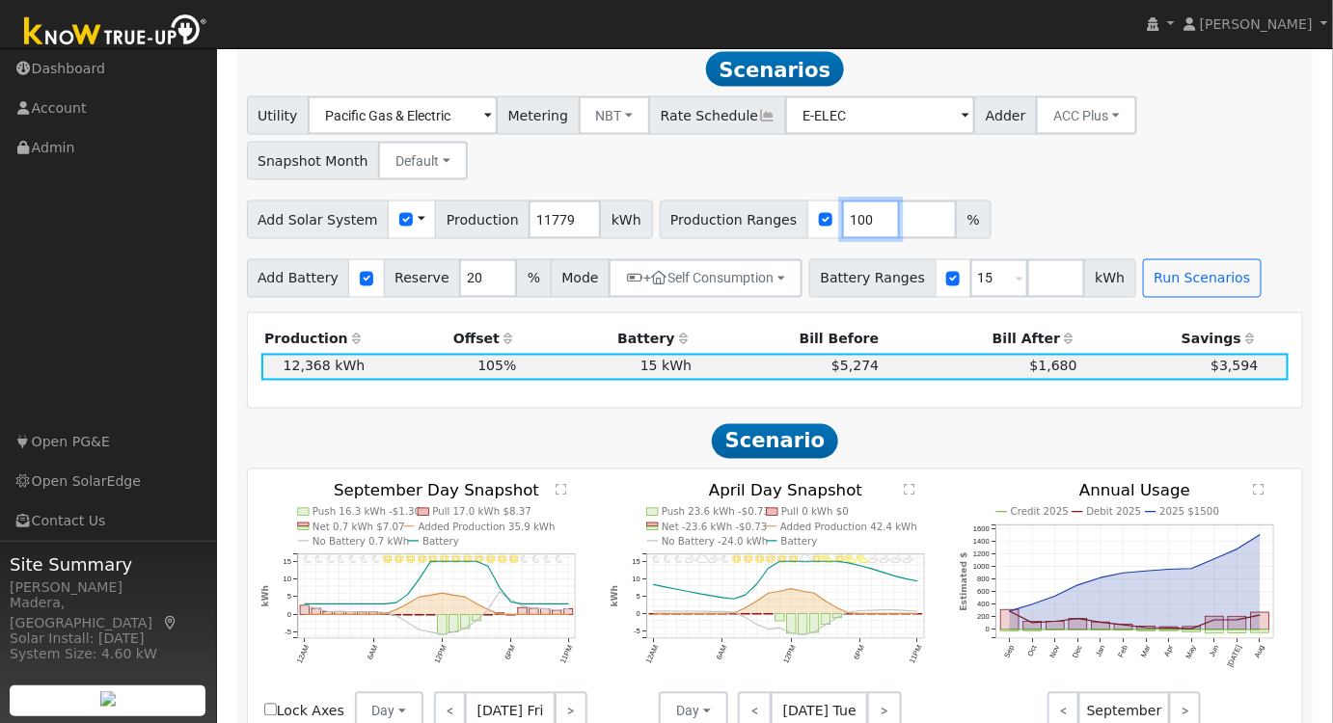
click at [845, 229] on input "100" at bounding box center [871, 220] width 58 height 39
click at [1168, 285] on button "Run Scenarios" at bounding box center [1202, 278] width 119 height 39
click at [1253, 497] on icon "Credit 2025 Debit 2025 2025 $1571 Sep Oct Nov Dec Jan Feb Mar Apr May Jun Jul A…" at bounding box center [1124, 593] width 329 height 221
drag, startPoint x: 1258, startPoint y: 494, endPoint x: 1267, endPoint y: 536, distance: 43.5
click at [1260, 496] on text "" at bounding box center [1260, 489] width 11 height 13
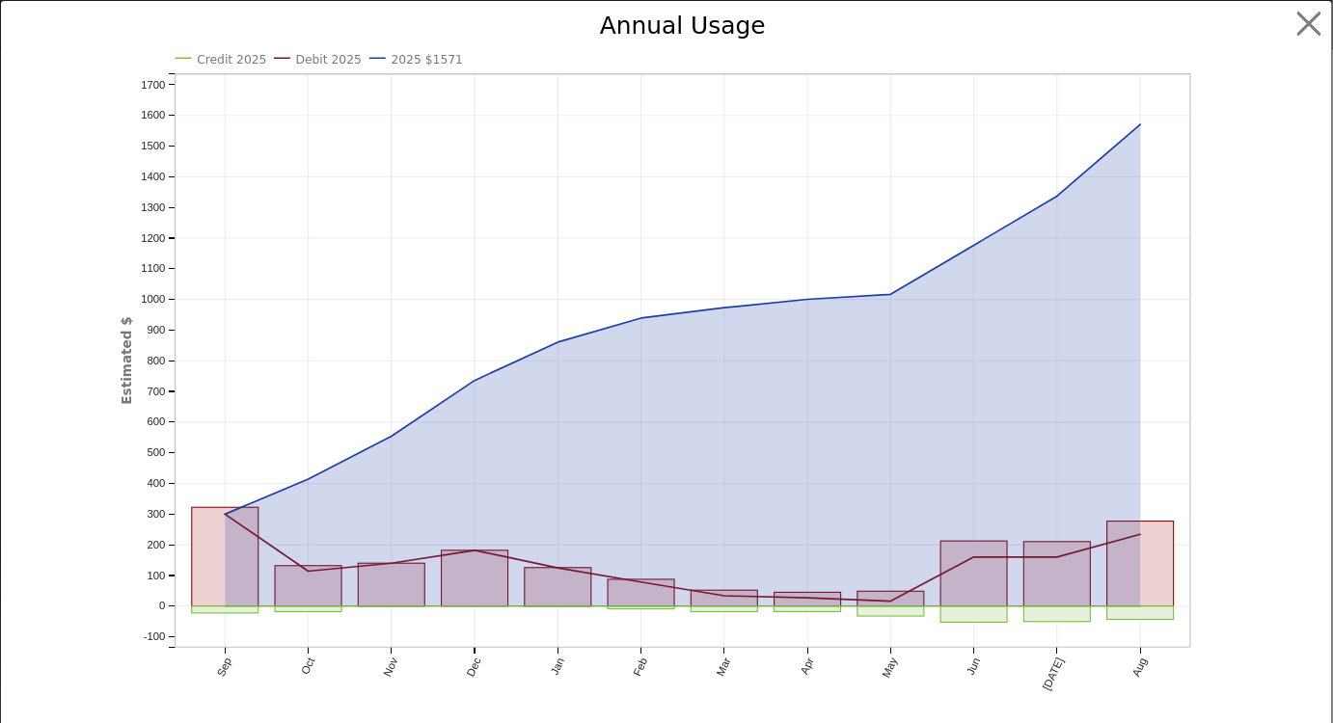
scroll to position [992, 0]
click at [1305, 31] on button "button" at bounding box center [1323, 24] width 37 height 37
